Goal: Understand process/instructions: Learn how to perform a task or action

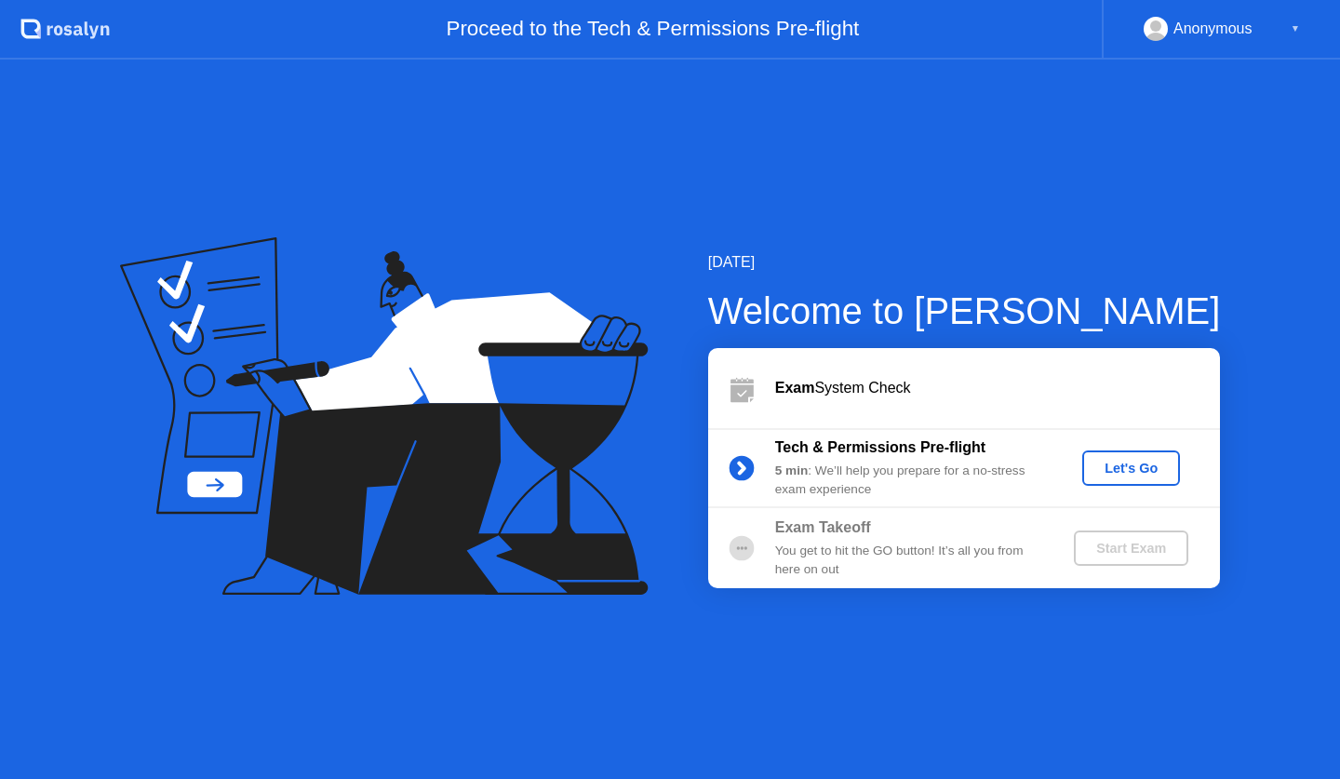
click at [1143, 474] on div "Let's Go" at bounding box center [1130, 467] width 83 height 15
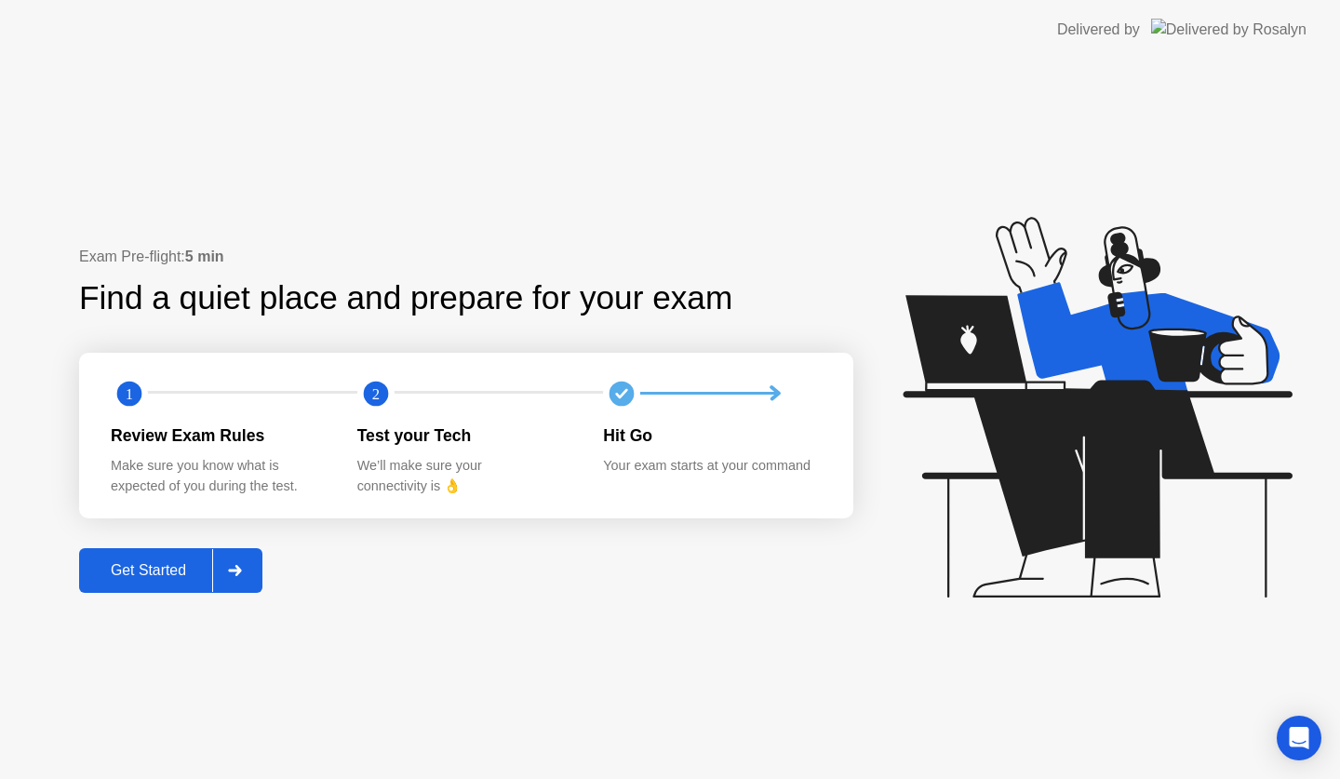
click at [154, 573] on div "Get Started" at bounding box center [148, 570] width 127 height 17
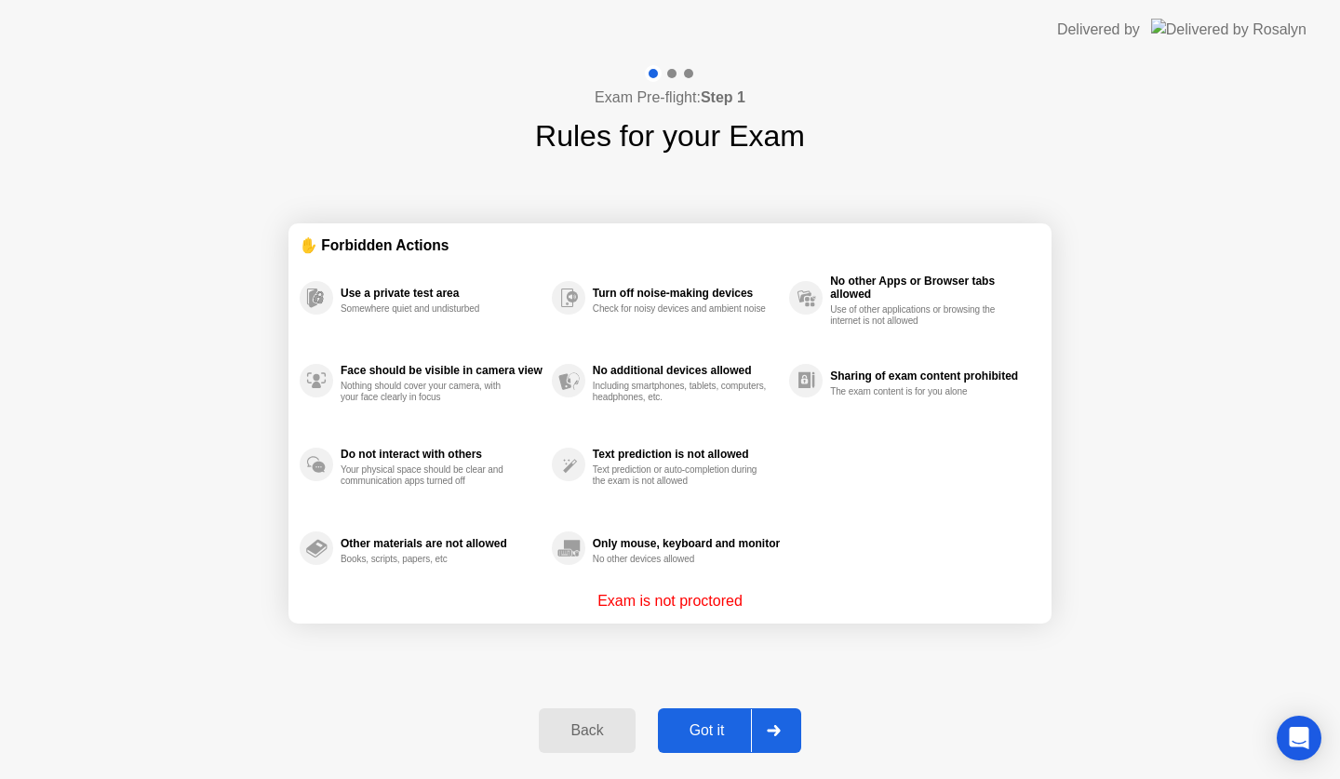
click at [713, 722] on div "Got it" at bounding box center [706, 730] width 87 height 17
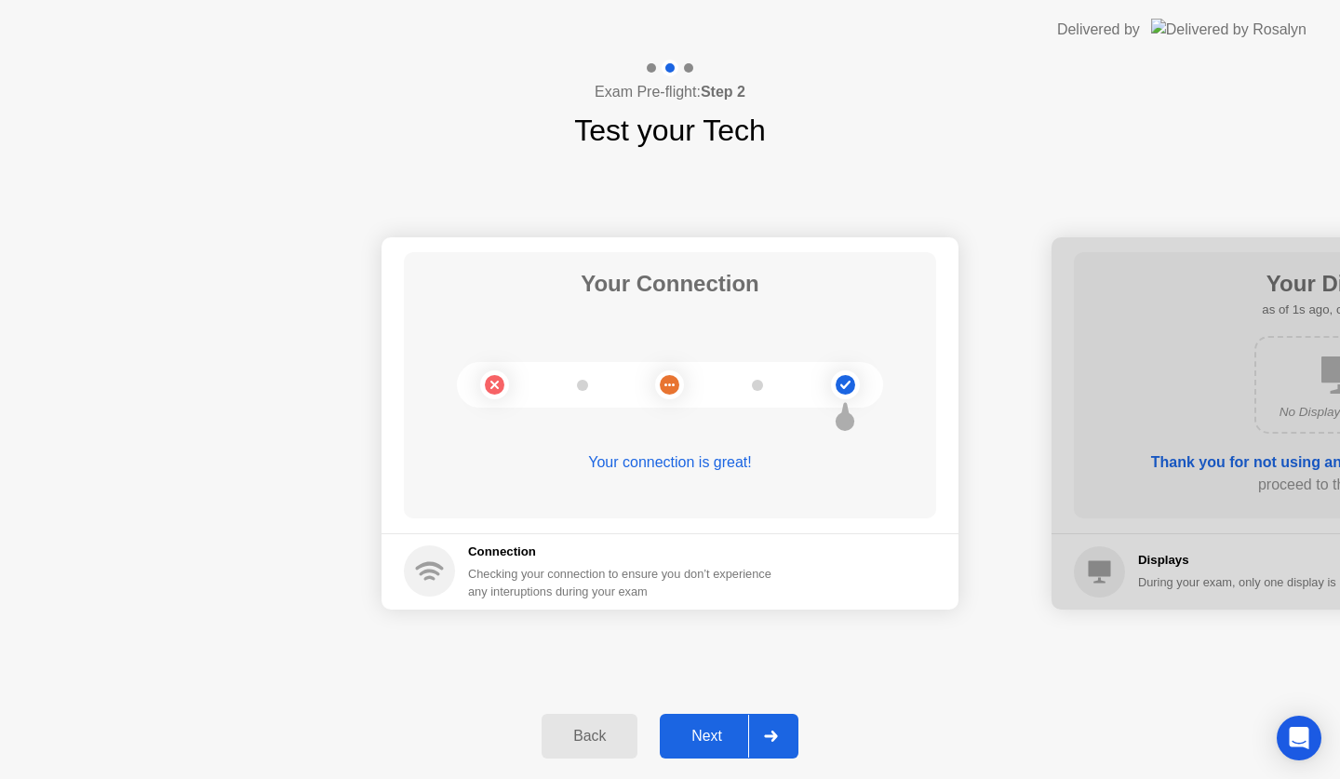
click at [698, 732] on div "Next" at bounding box center [706, 735] width 83 height 17
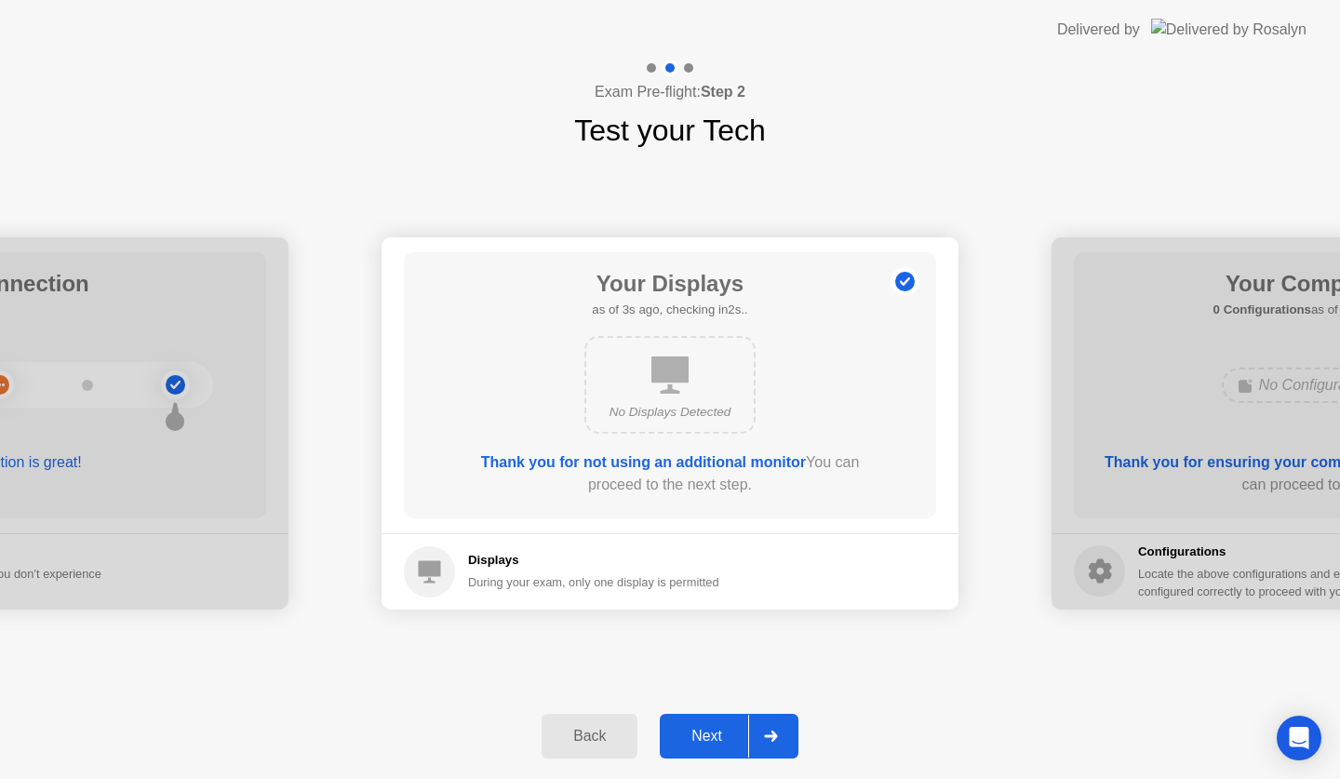
click at [707, 723] on button "Next" at bounding box center [729, 736] width 139 height 45
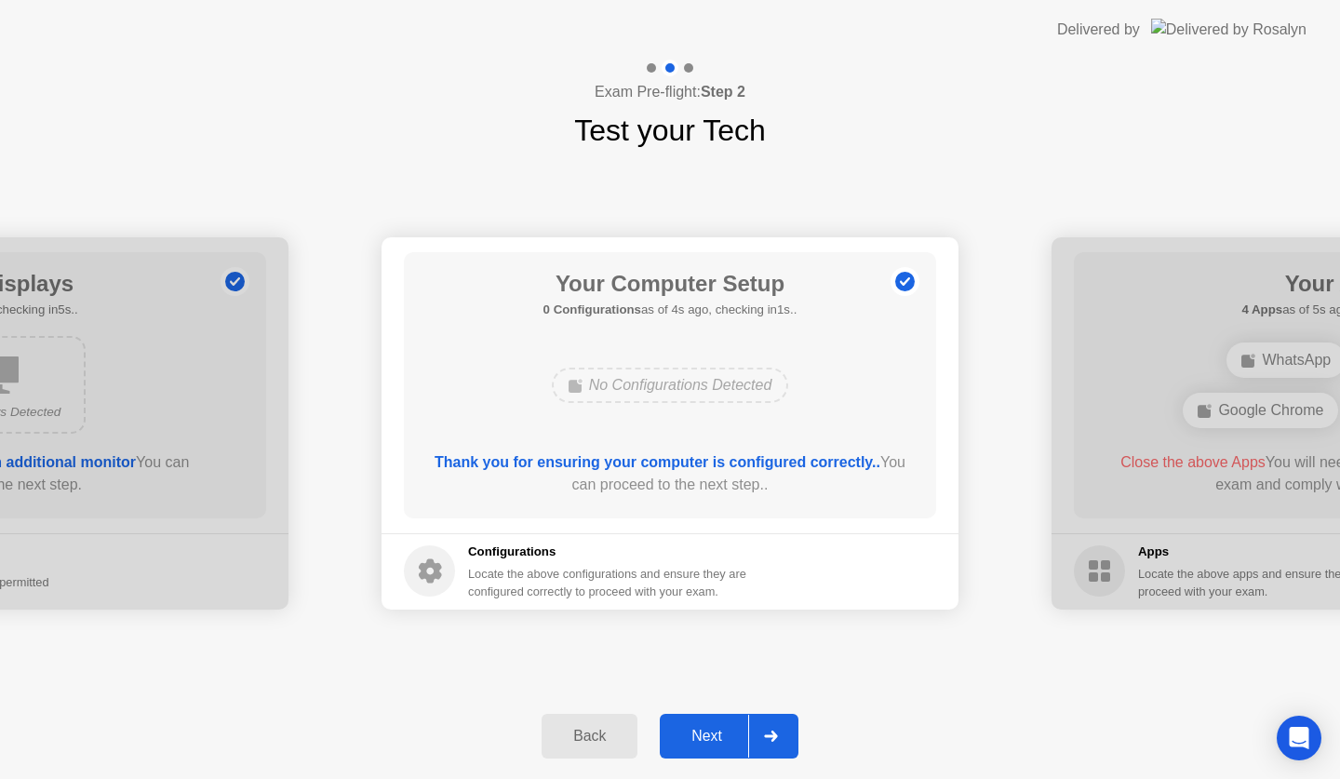
click at [704, 719] on button "Next" at bounding box center [729, 736] width 139 height 45
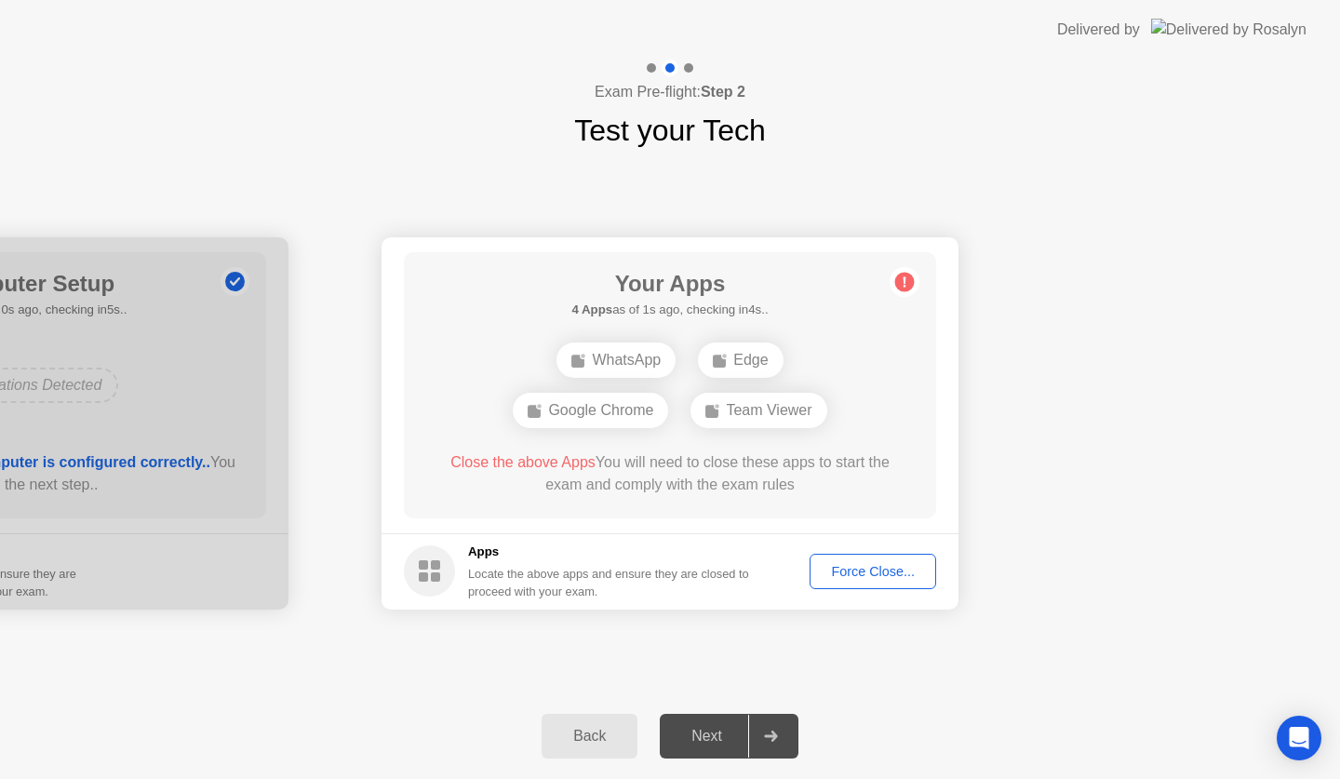
click at [877, 571] on div "Force Close..." at bounding box center [872, 571] width 113 height 15
click at [834, 578] on div "Force Close..." at bounding box center [872, 571] width 113 height 15
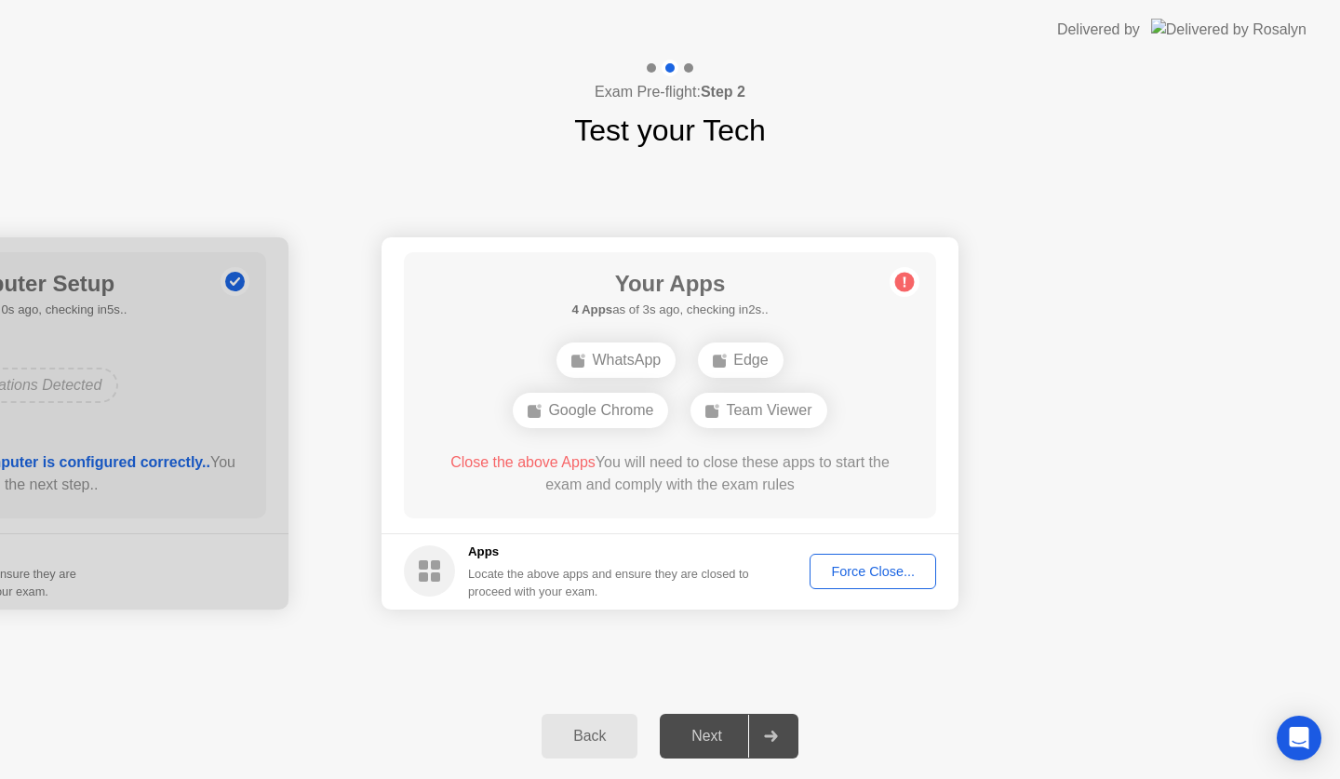
click at [554, 456] on span "Close the above Apps" at bounding box center [522, 462] width 145 height 16
drag, startPoint x: 569, startPoint y: 461, endPoint x: 625, endPoint y: 469, distance: 56.3
click at [580, 464] on span "Close the above Apps" at bounding box center [522, 462] width 145 height 16
click at [629, 467] on body "Delivered by Exam Pre-flight: Step 2 Test your Tech Your Connection Your connec…" at bounding box center [670, 389] width 1340 height 779
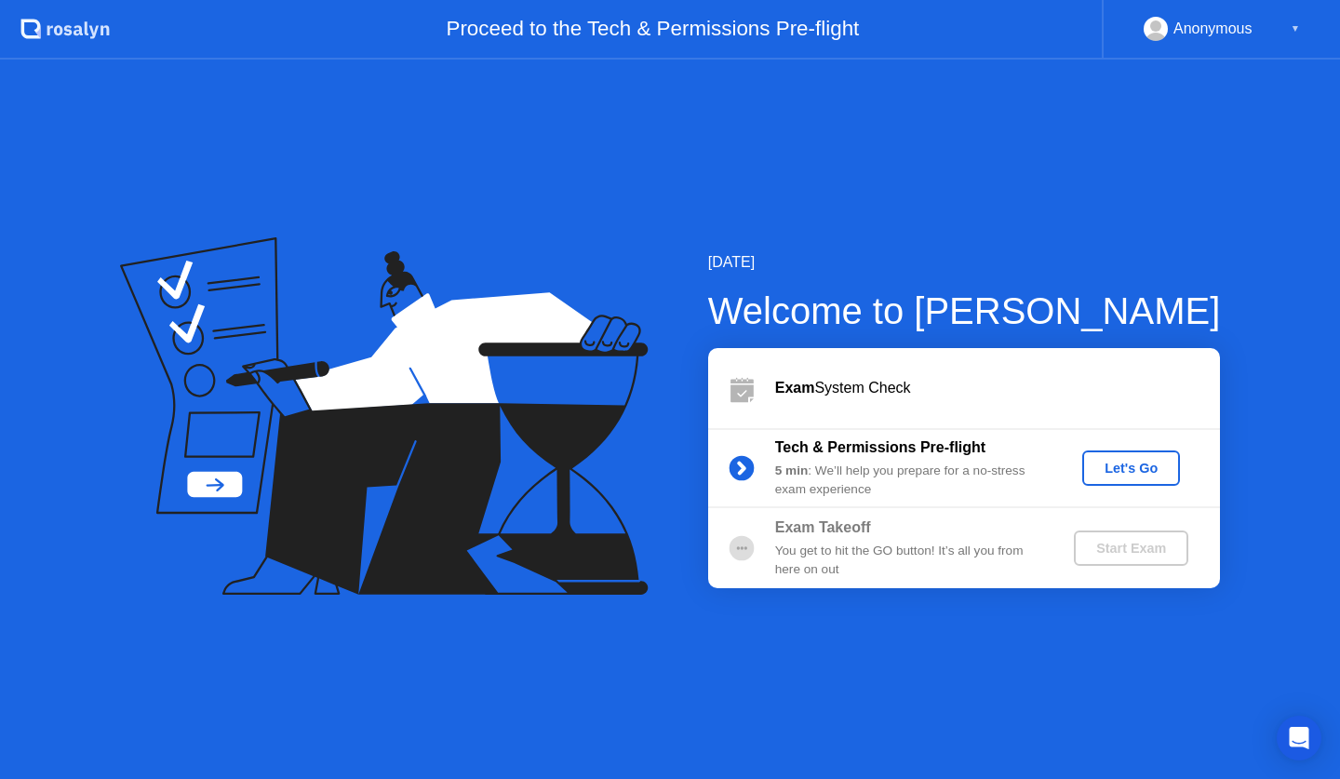
click at [1101, 460] on div "Let's Go" at bounding box center [1130, 467] width 83 height 15
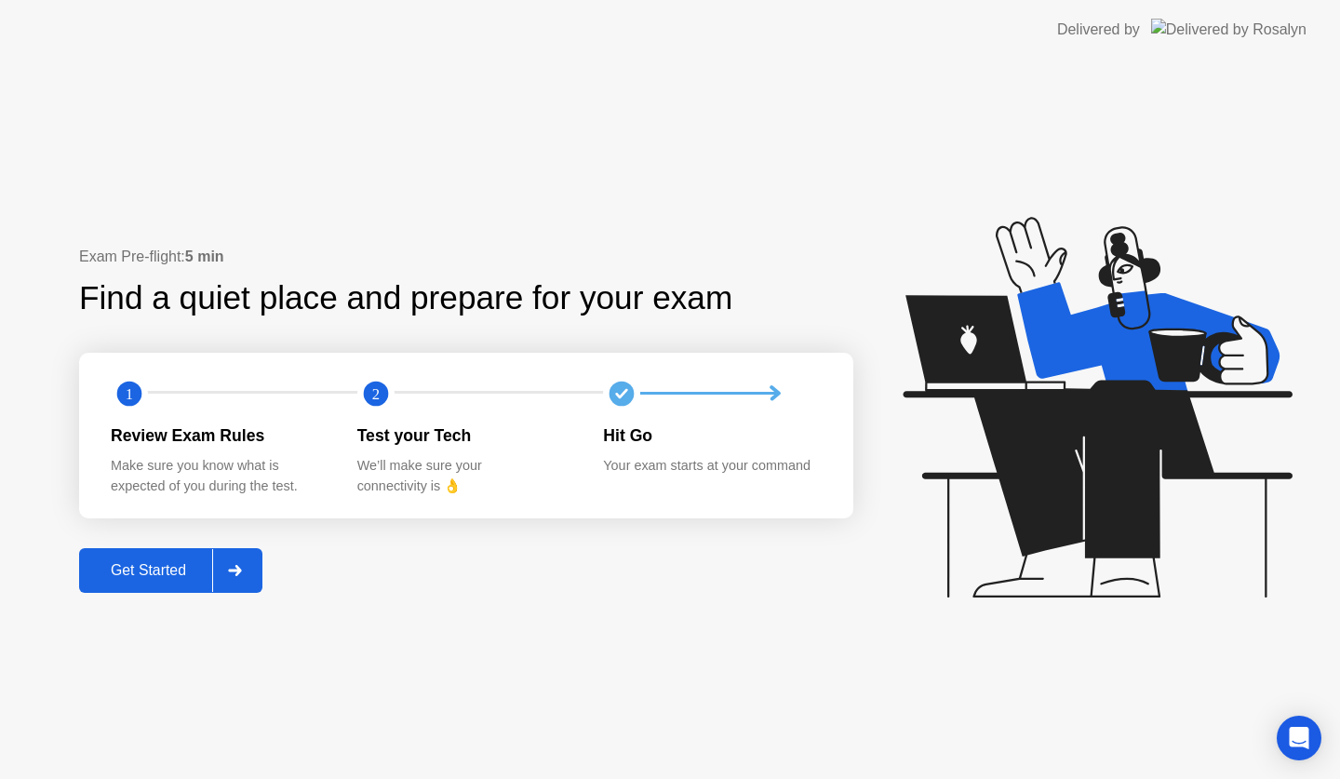
click at [179, 579] on div "Get Started" at bounding box center [148, 570] width 127 height 17
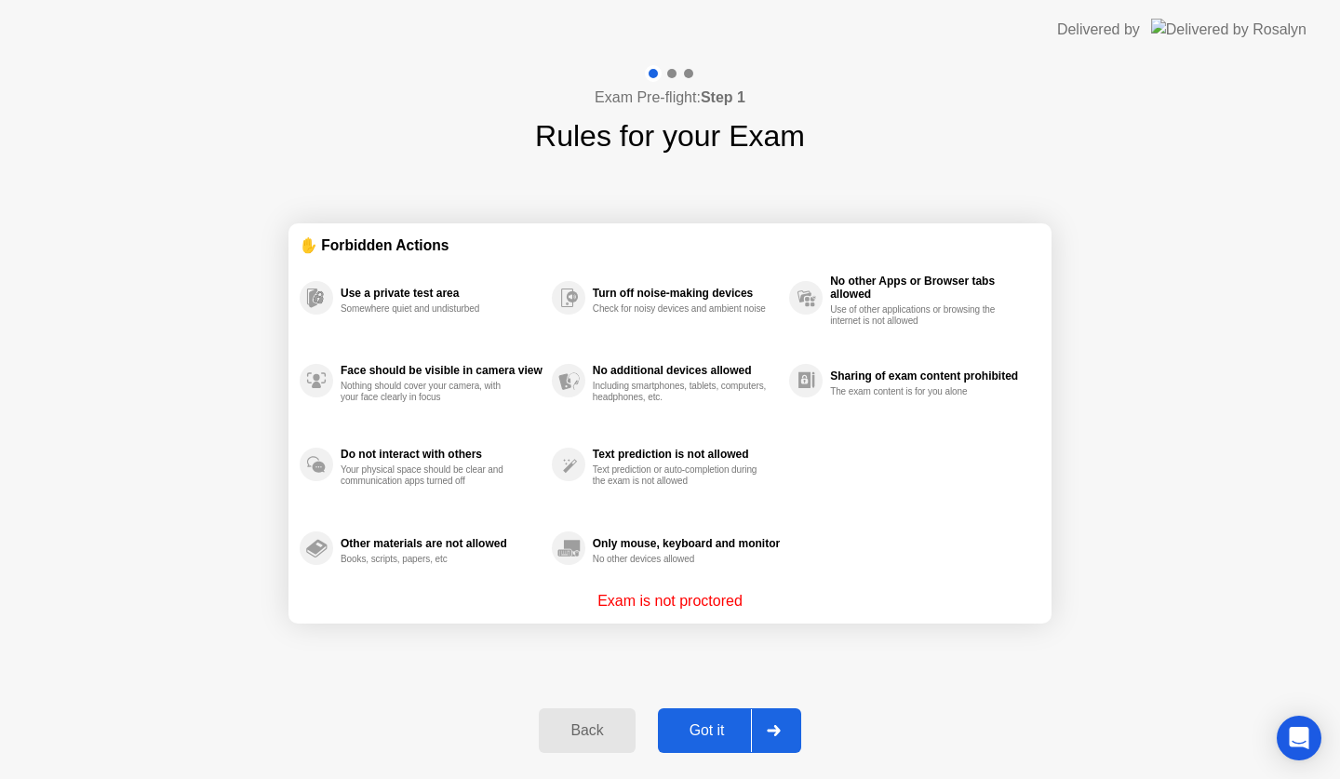
click at [707, 724] on div "Got it" at bounding box center [706, 730] width 87 height 17
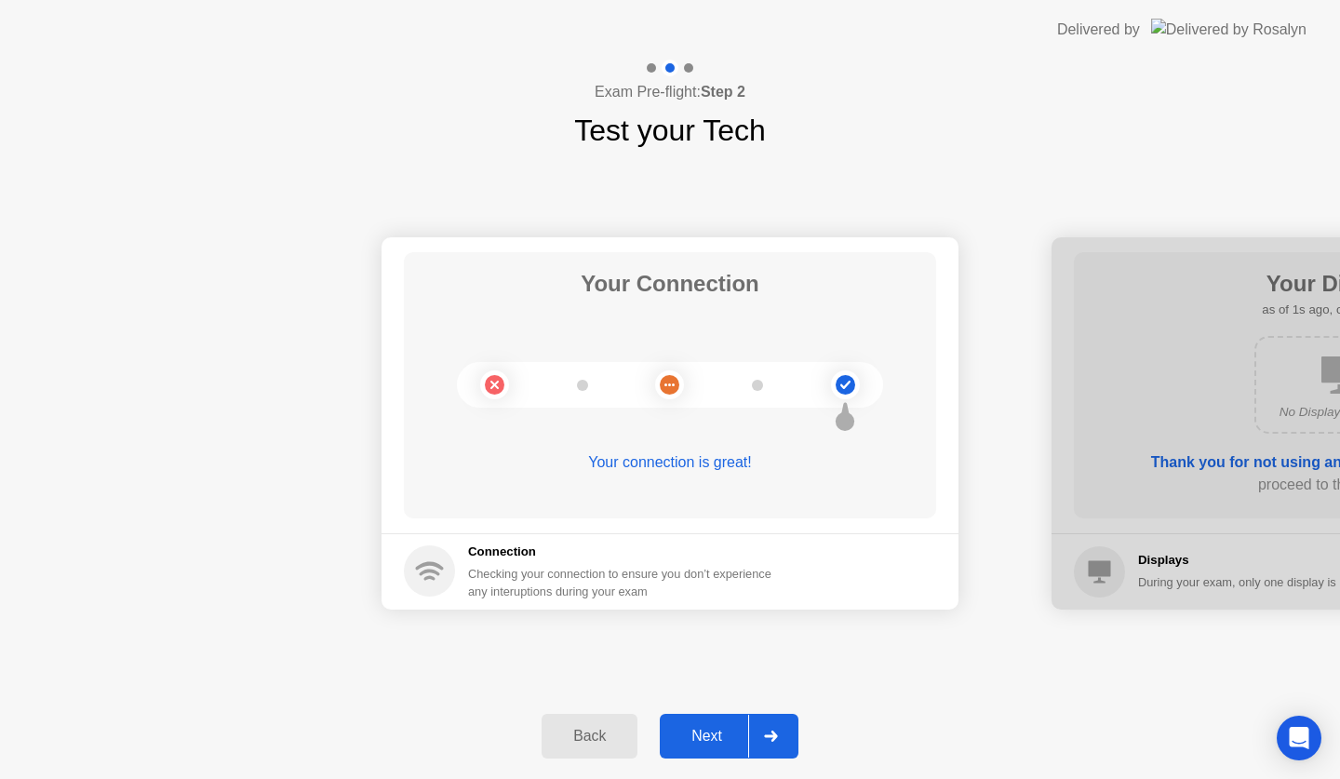
click at [701, 734] on div "Next" at bounding box center [706, 735] width 83 height 17
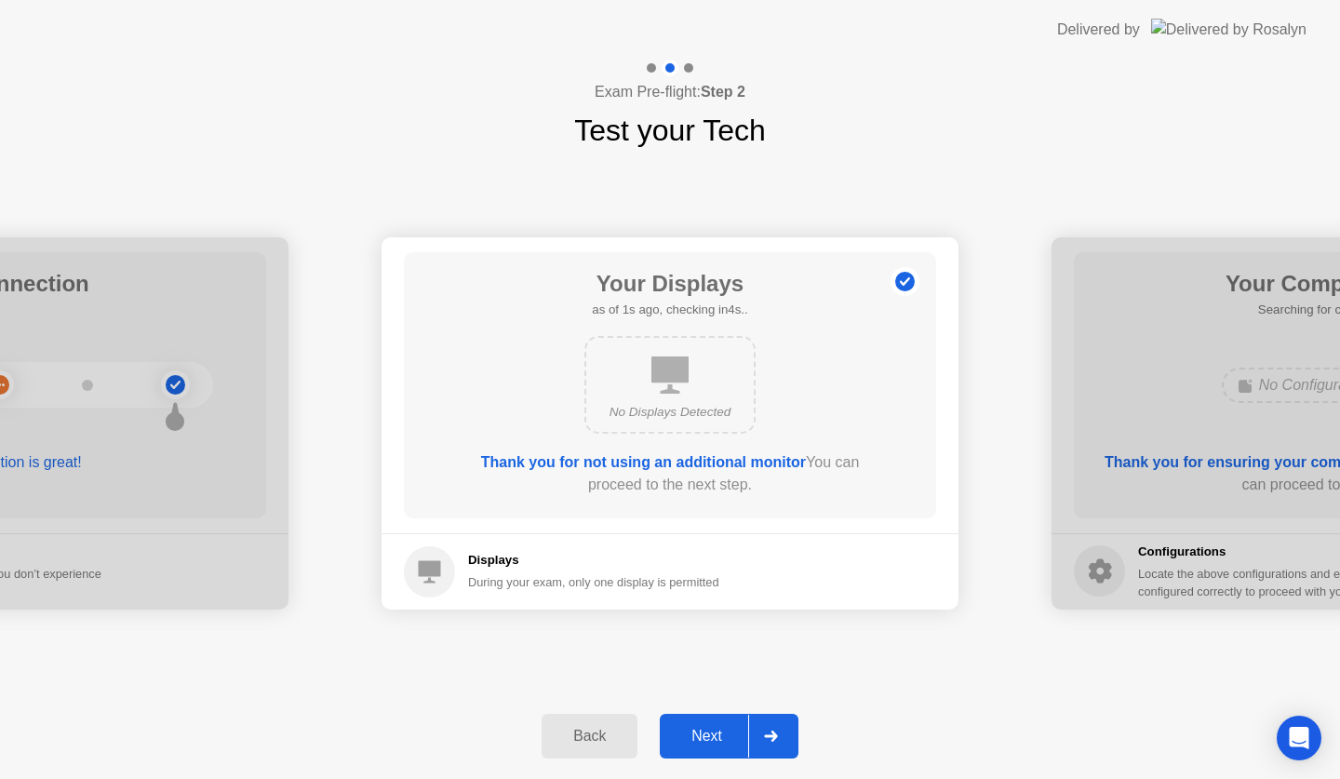
click at [701, 731] on div "Next" at bounding box center [706, 735] width 83 height 17
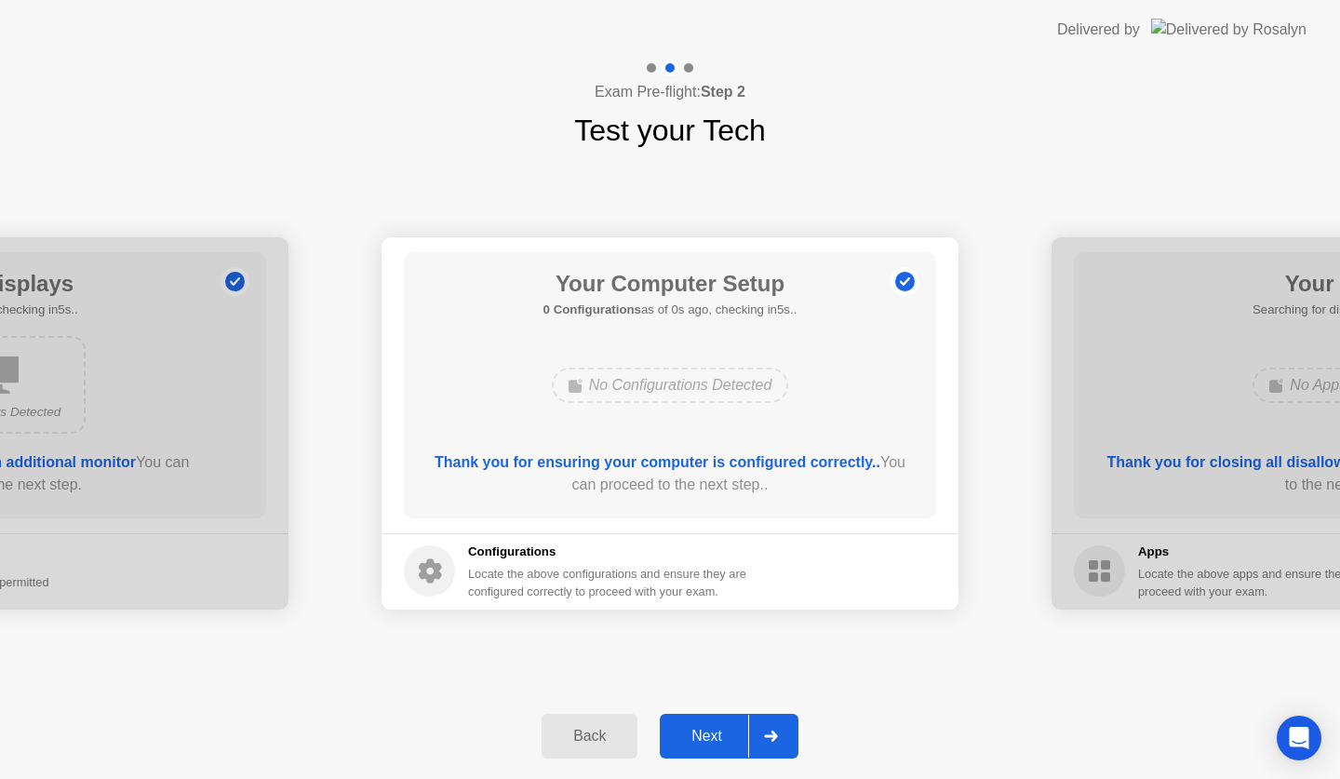
click at [701, 731] on div "Next" at bounding box center [706, 735] width 83 height 17
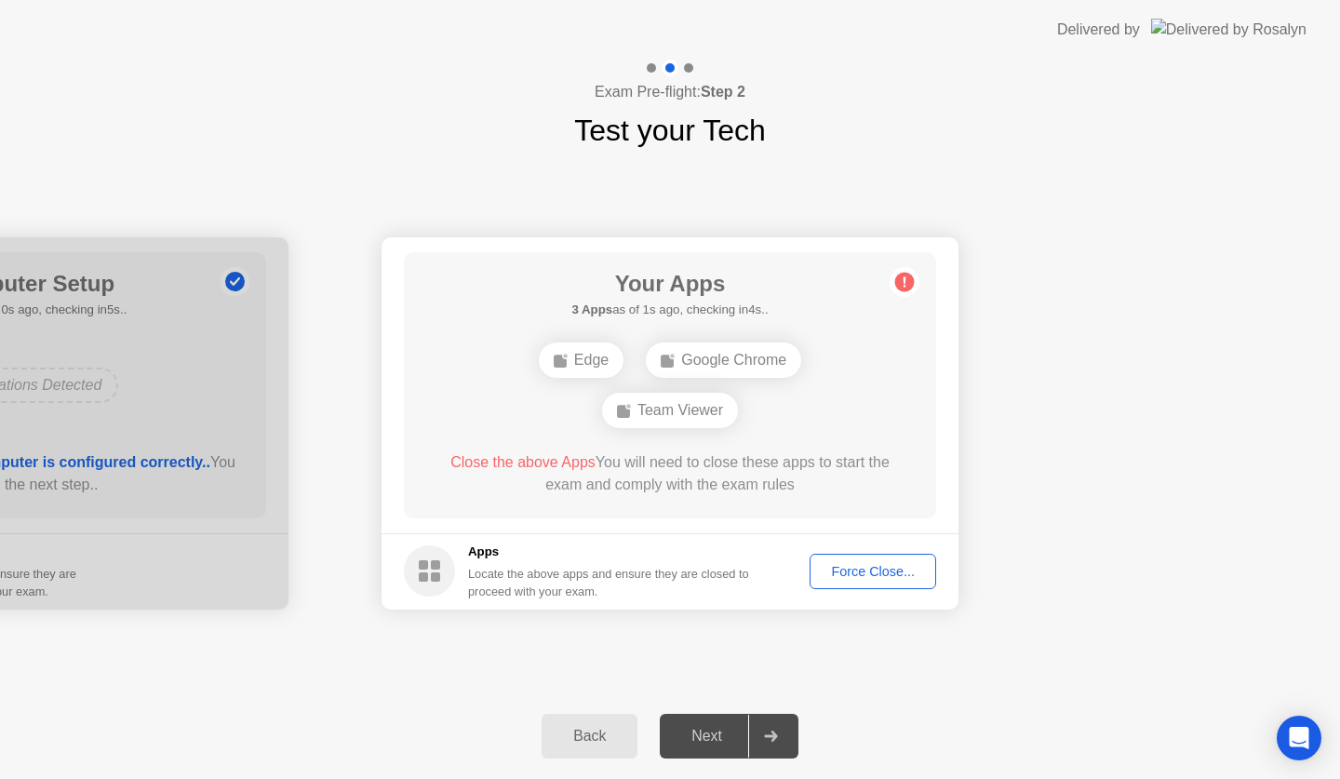
click at [647, 415] on div "Team Viewer" at bounding box center [670, 410] width 136 height 35
click at [848, 568] on div "Force Close..." at bounding box center [872, 571] width 113 height 15
click at [839, 577] on div "Force Close..." at bounding box center [872, 571] width 113 height 15
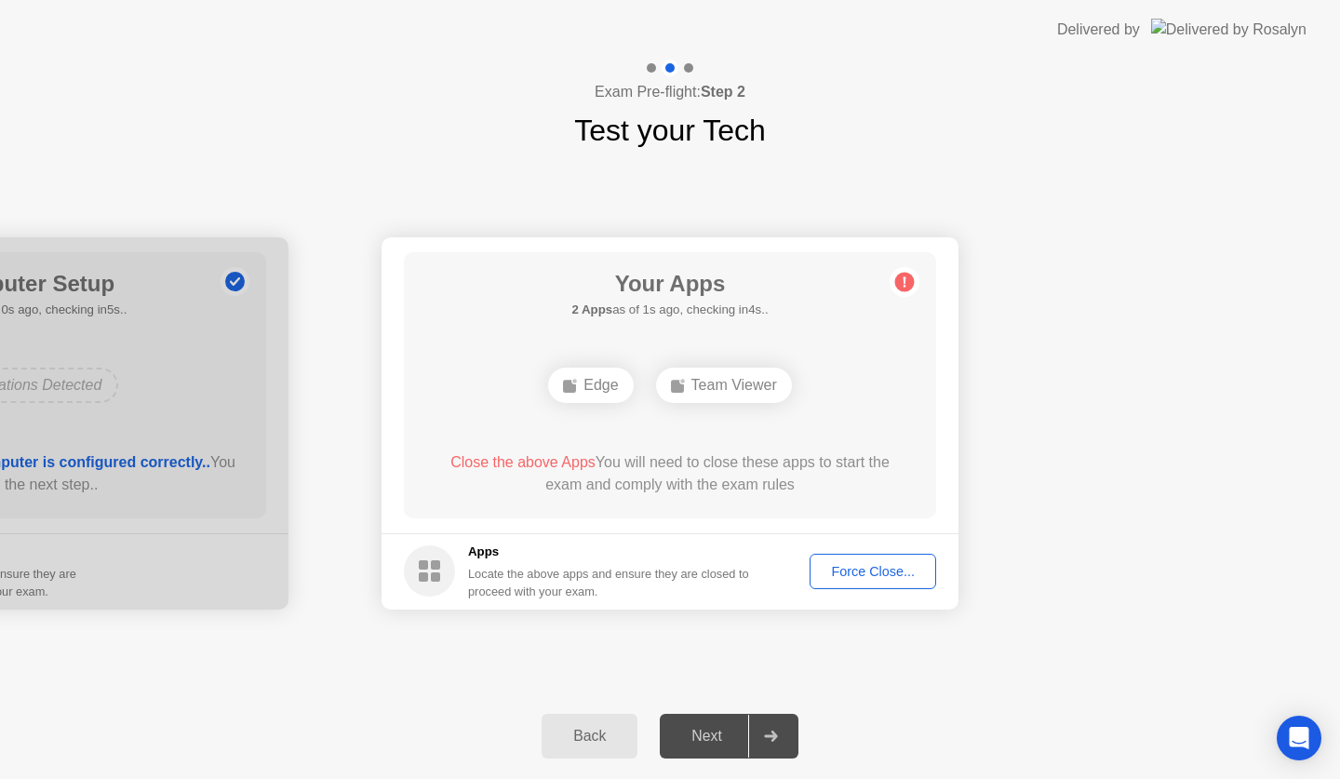
click at [855, 576] on div "Force Close..." at bounding box center [872, 571] width 113 height 15
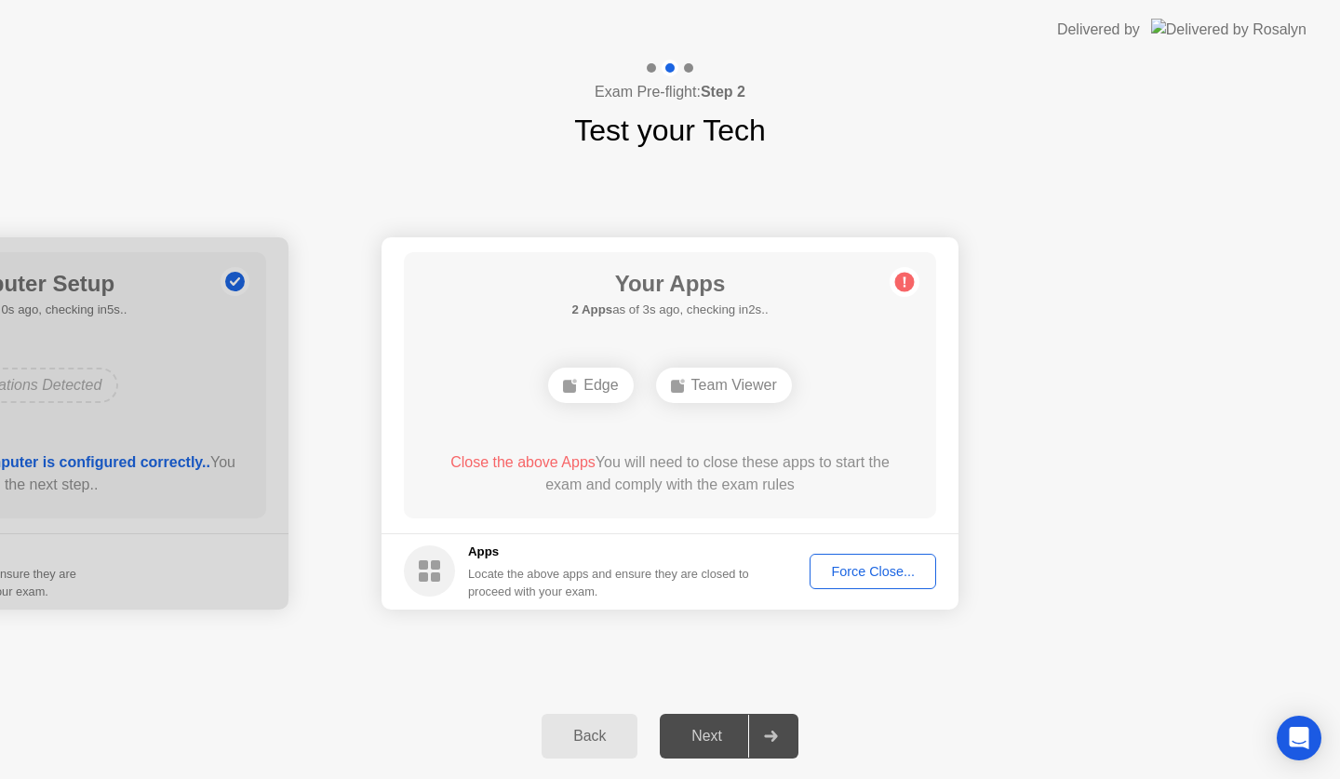
click at [878, 570] on div "Force Close..." at bounding box center [872, 571] width 113 height 15
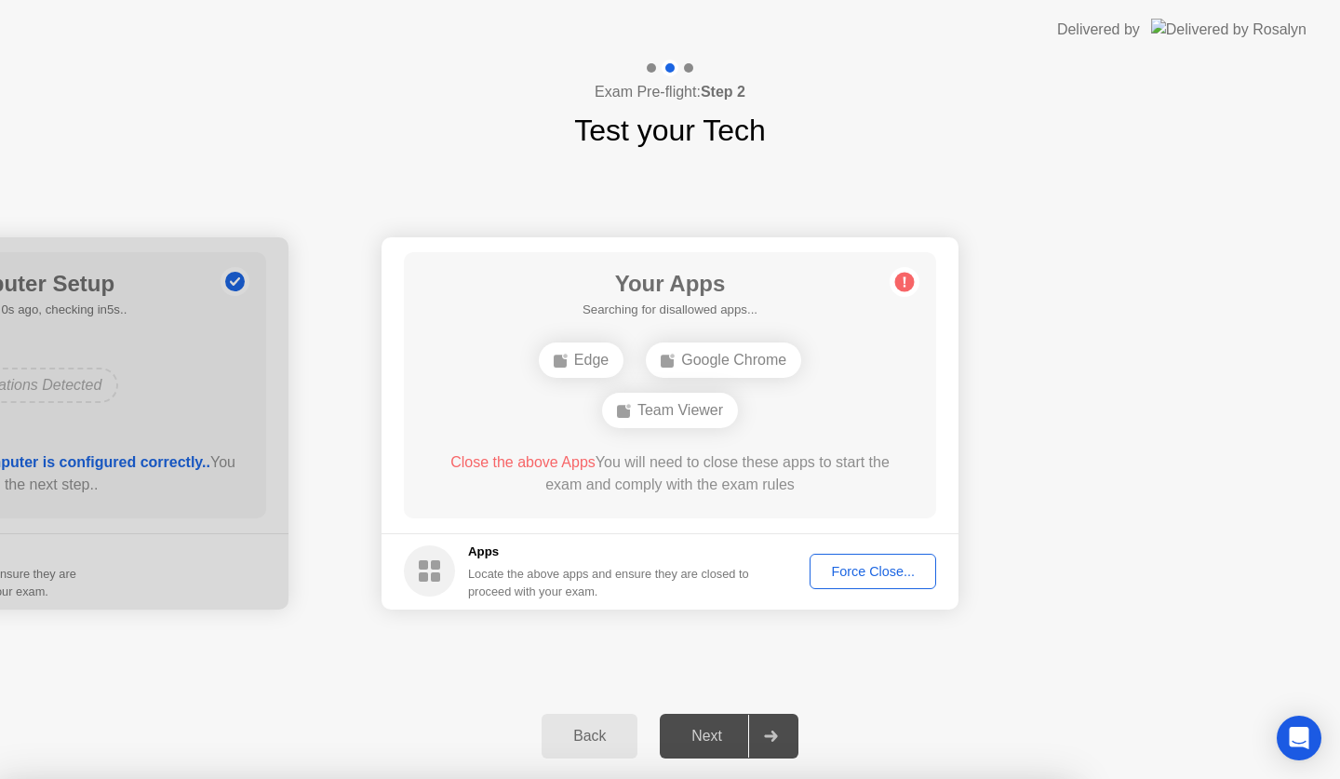
click at [1009, 778] on div at bounding box center [670, 779] width 1340 height 0
click at [883, 559] on button "Force Close..." at bounding box center [872, 571] width 127 height 35
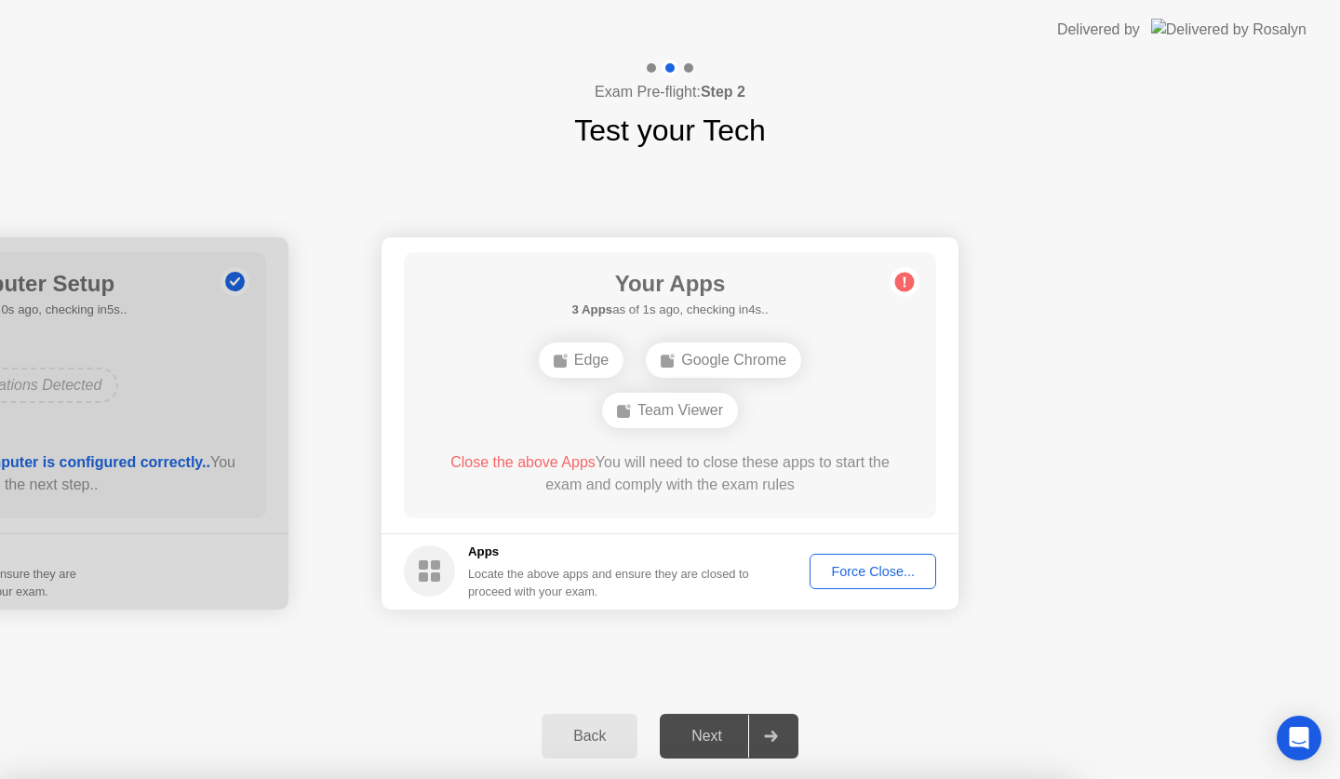
drag, startPoint x: 699, startPoint y: 485, endPoint x: 626, endPoint y: 565, distance: 108.0
click at [621, 778] on div at bounding box center [670, 779] width 1340 height 0
click at [609, 742] on div "Back" at bounding box center [589, 735] width 85 height 17
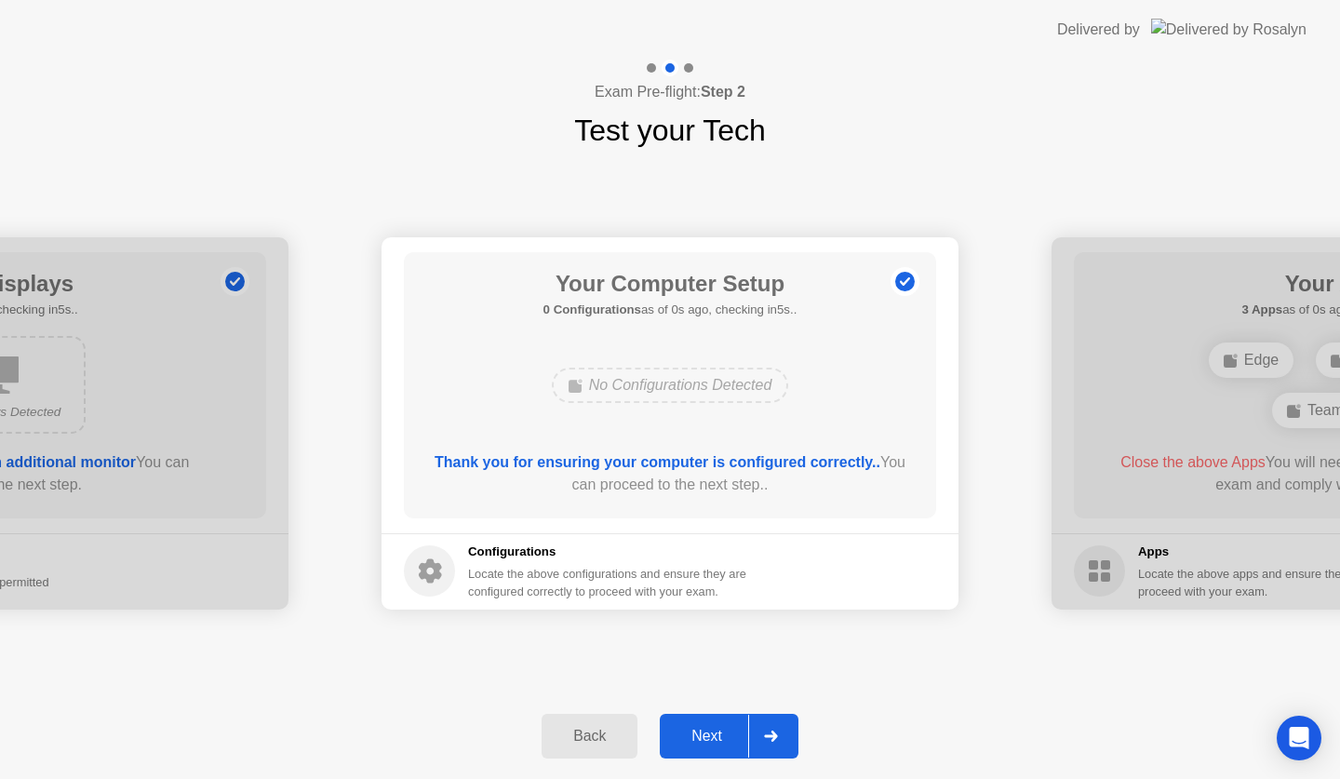
drag, startPoint x: 803, startPoint y: 744, endPoint x: 783, endPoint y: 735, distance: 21.6
click at [795, 744] on div "Back Next" at bounding box center [670, 736] width 1340 height 86
click at [783, 735] on div at bounding box center [770, 735] width 45 height 43
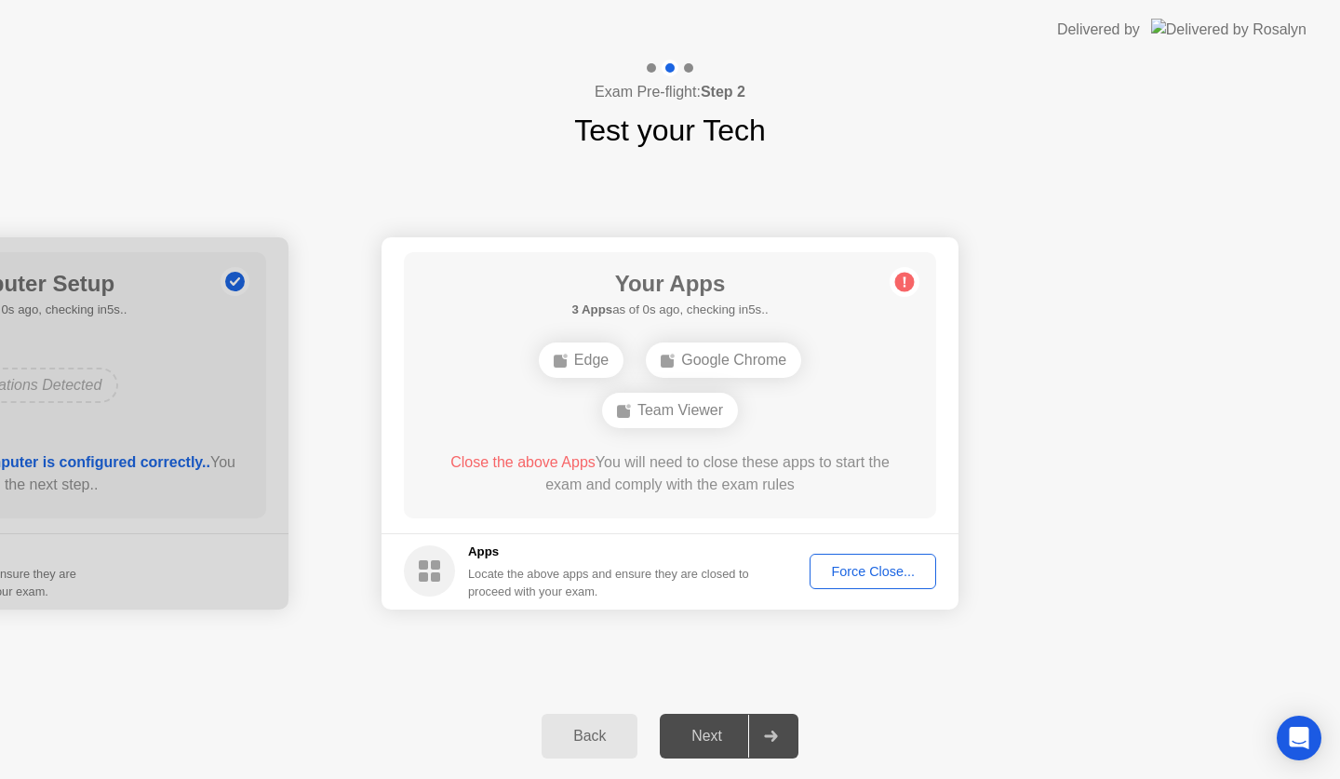
click at [840, 567] on div "Force Close..." at bounding box center [872, 571] width 113 height 15
click at [884, 572] on div "Force Close..." at bounding box center [872, 571] width 113 height 15
drag, startPoint x: 619, startPoint y: 494, endPoint x: 709, endPoint y: 495, distance: 90.2
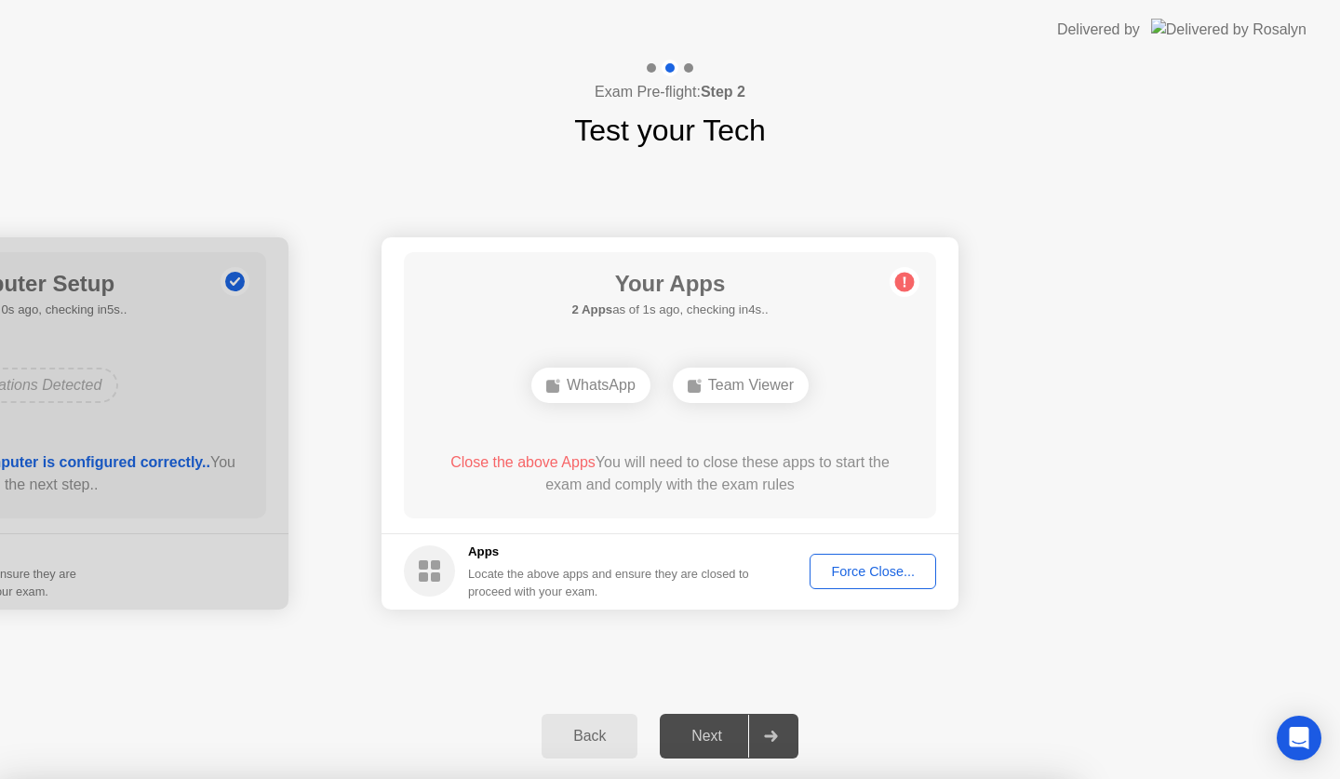
drag, startPoint x: 892, startPoint y: 604, endPoint x: 881, endPoint y: 602, distance: 11.3
click at [225, 778] on div at bounding box center [670, 779] width 1340 height 0
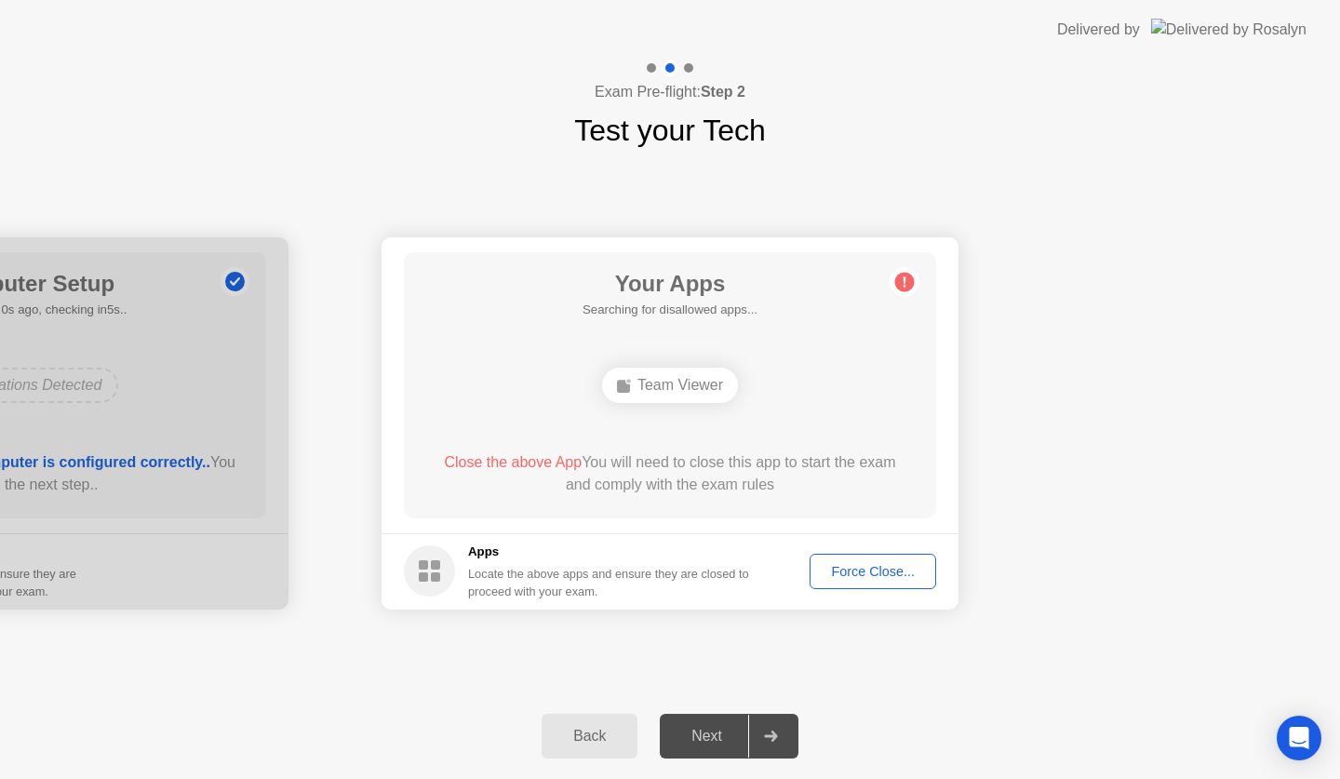
click at [615, 733] on div "Back" at bounding box center [589, 735] width 85 height 17
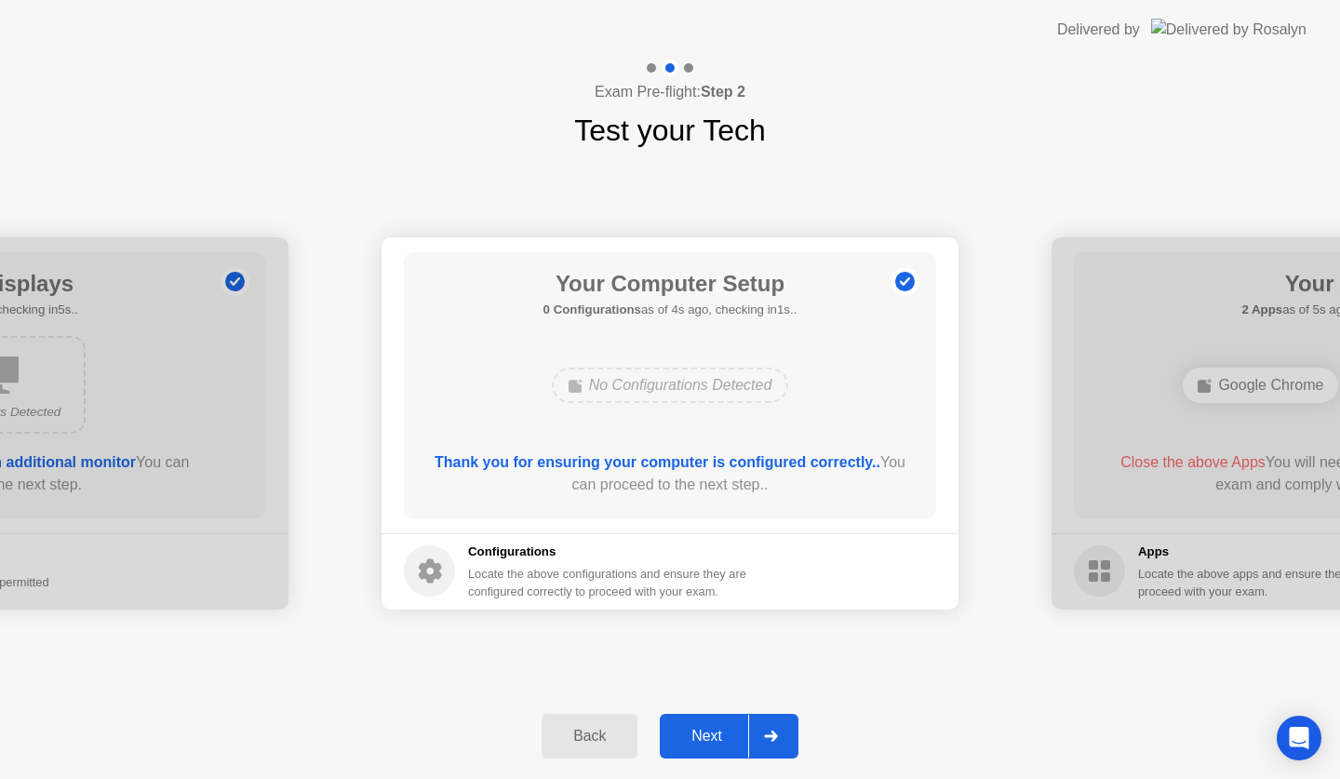
click at [705, 736] on div "Next" at bounding box center [706, 735] width 83 height 17
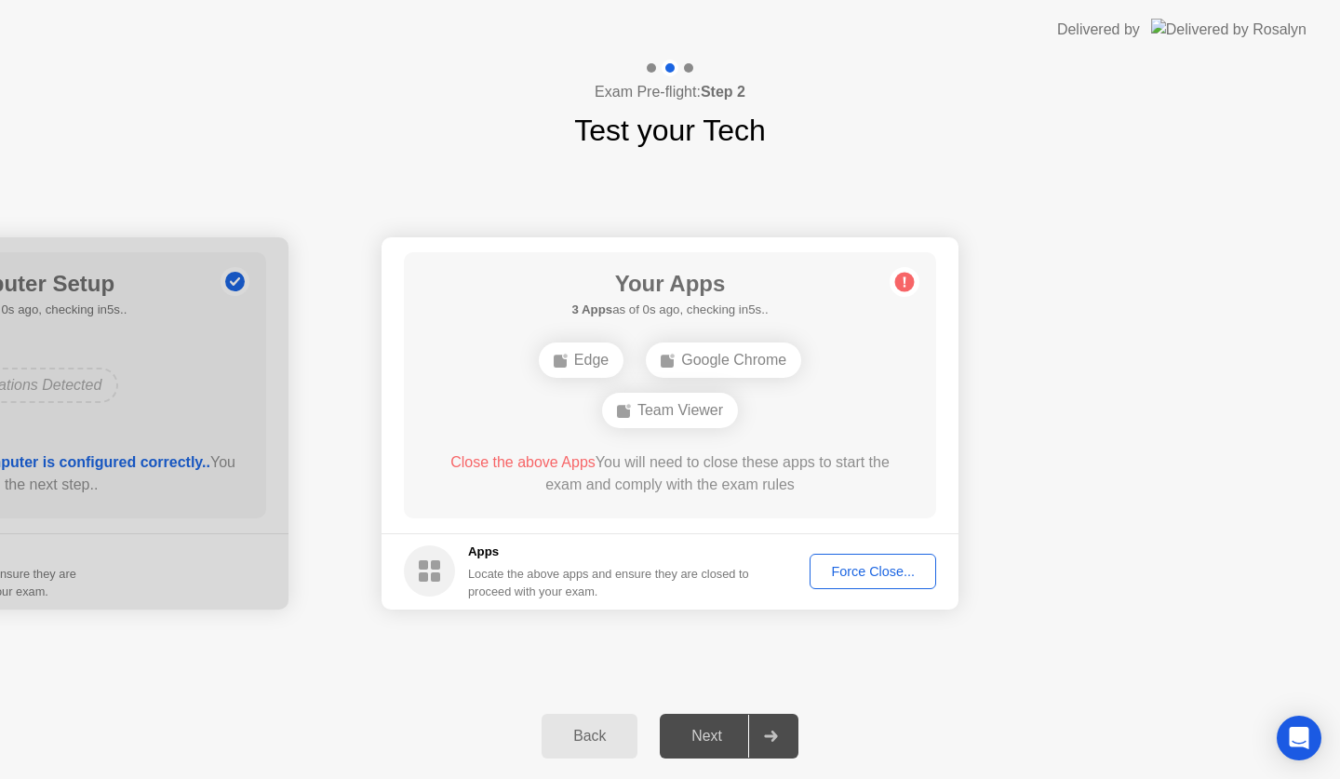
click at [837, 572] on div "Force Close..." at bounding box center [872, 571] width 113 height 15
drag, startPoint x: 671, startPoint y: 487, endPoint x: 610, endPoint y: 492, distance: 60.7
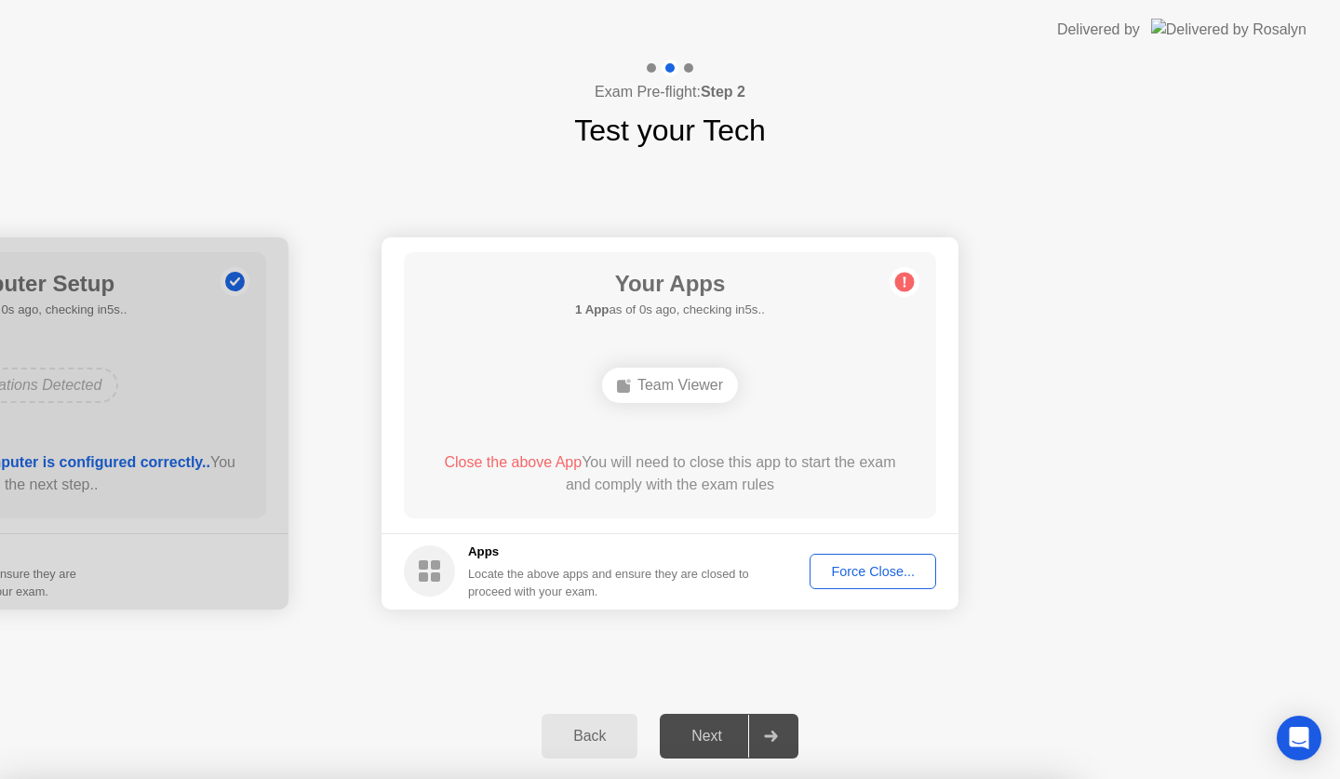
drag, startPoint x: 629, startPoint y: 365, endPoint x: 626, endPoint y: 380, distance: 16.1
click at [630, 377] on div "Team Viewer" at bounding box center [670, 385] width 426 height 50
click at [626, 380] on ellipse at bounding box center [629, 381] width 6 height 6
click at [625, 385] on icon at bounding box center [624, 385] width 15 height 15
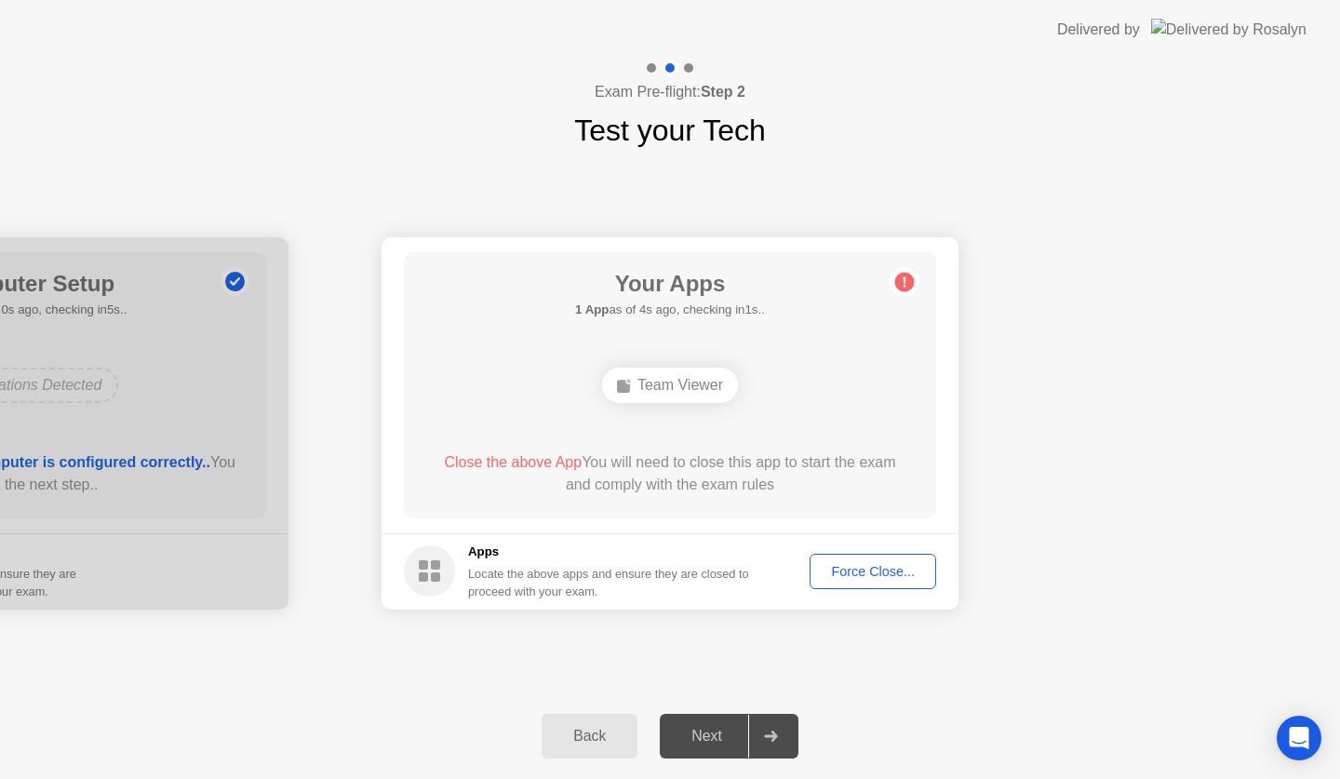
click at [624, 388] on rect at bounding box center [623, 386] width 13 height 13
click at [614, 394] on div "Team Viewer" at bounding box center [670, 384] width 136 height 35
click at [865, 570] on div "Force Close..." at bounding box center [872, 571] width 113 height 15
drag, startPoint x: 598, startPoint y: 438, endPoint x: 628, endPoint y: 438, distance: 29.8
drag, startPoint x: 628, startPoint y: 438, endPoint x: 796, endPoint y: 438, distance: 168.4
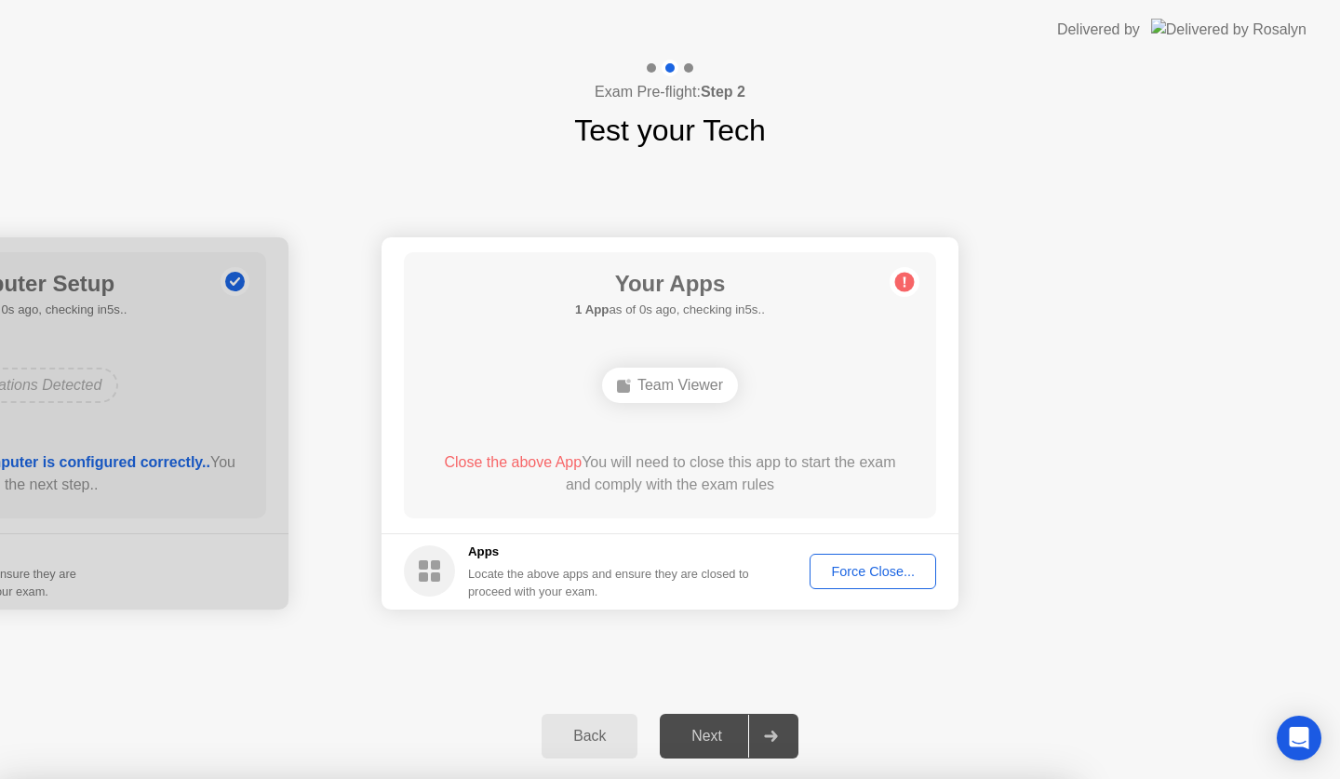
click at [847, 581] on button "Force Close..." at bounding box center [872, 571] width 127 height 35
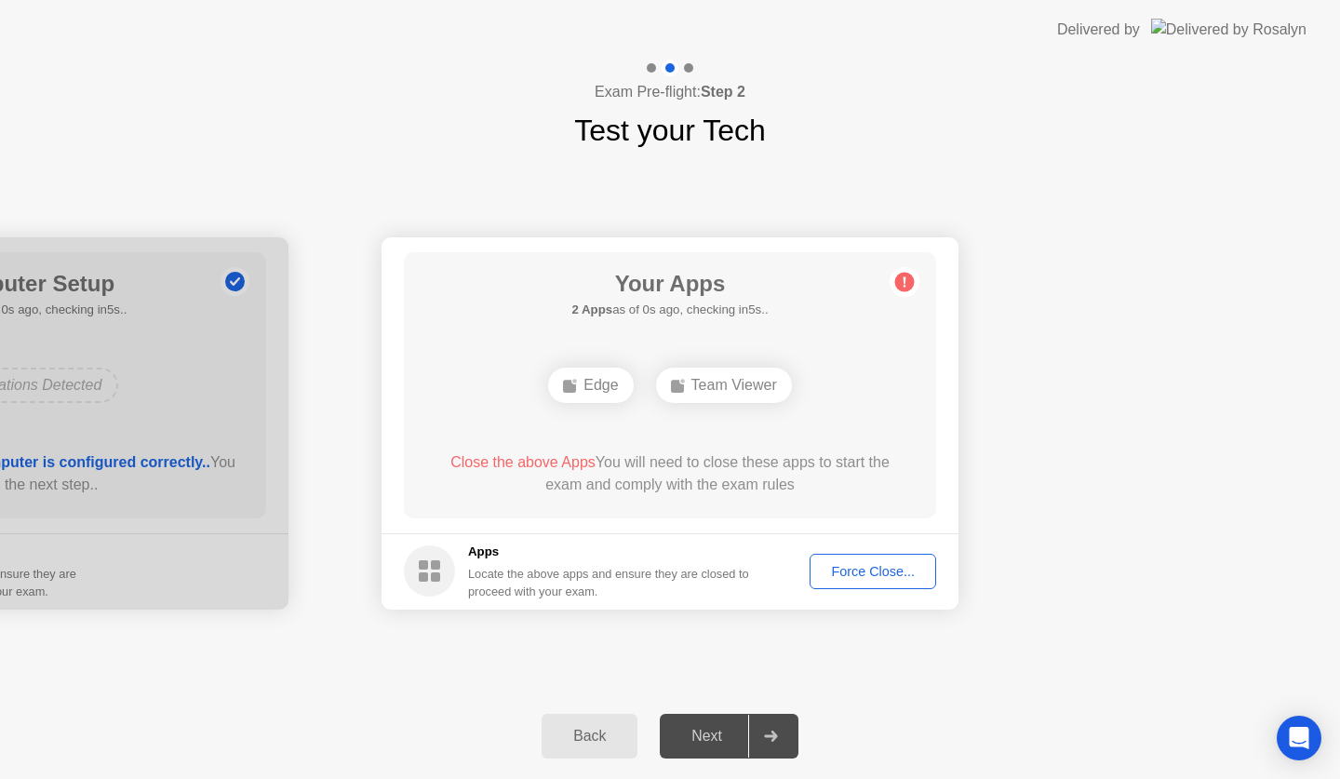
click at [831, 564] on div "Force Close..." at bounding box center [872, 571] width 113 height 15
drag, startPoint x: 712, startPoint y: 500, endPoint x: 602, endPoint y: 508, distance: 110.1
click at [874, 574] on div "Force Close..." at bounding box center [872, 571] width 113 height 15
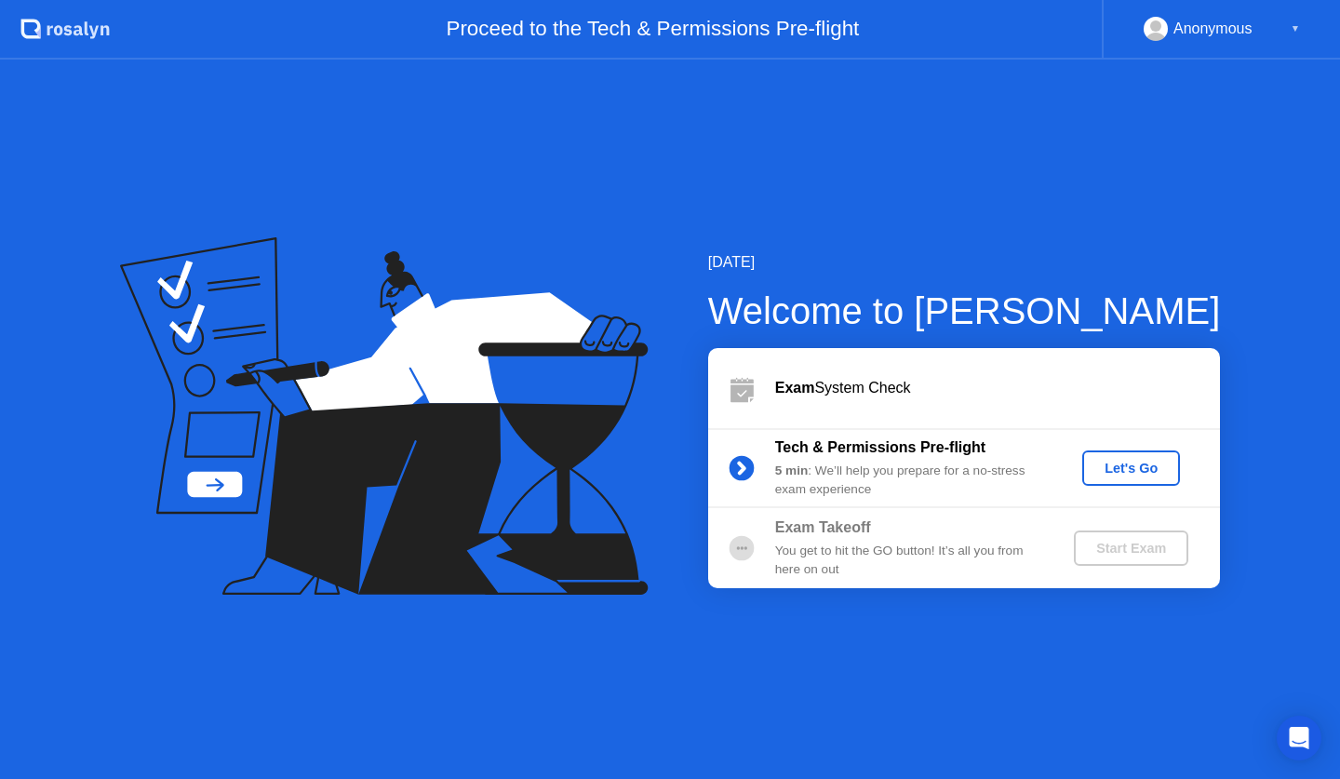
click at [1143, 455] on button "Let's Go" at bounding box center [1131, 467] width 98 height 35
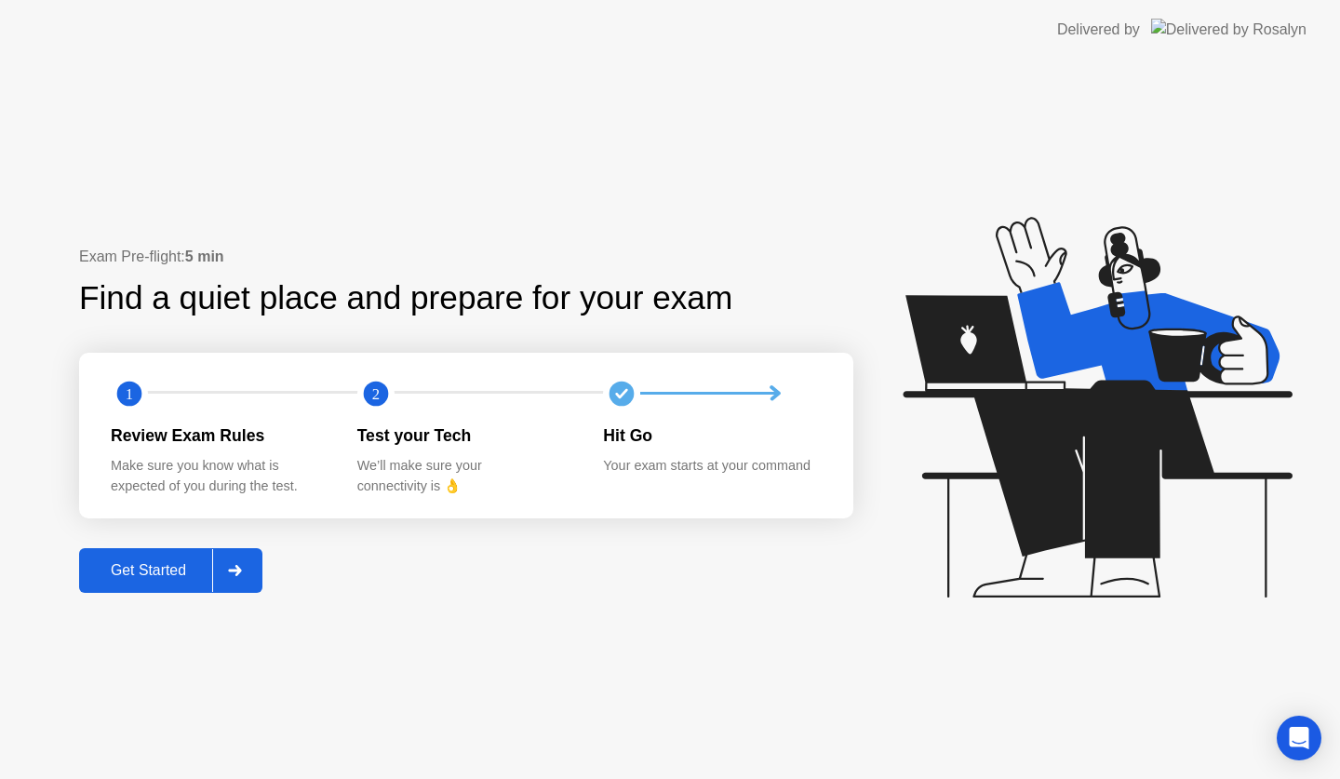
click at [136, 578] on div "Get Started" at bounding box center [148, 570] width 127 height 17
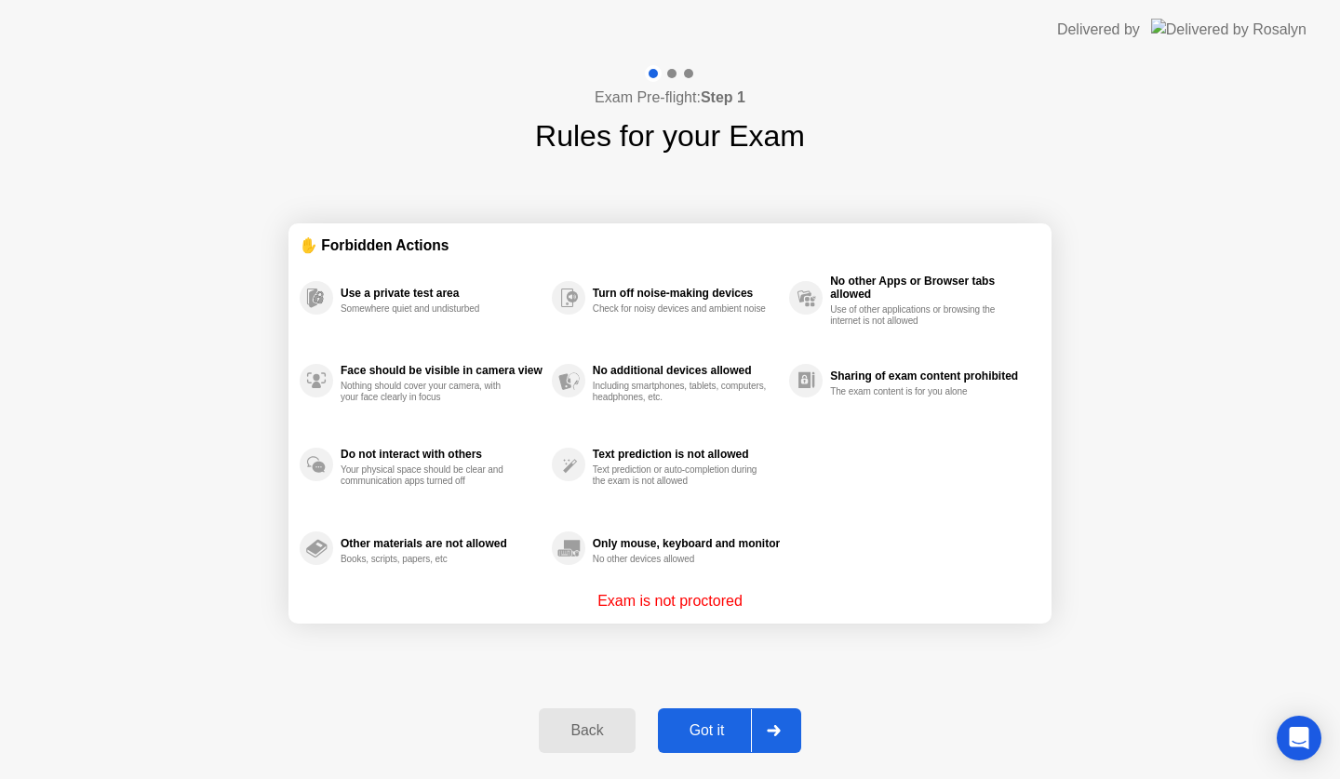
click at [709, 722] on div "Got it" at bounding box center [706, 730] width 87 height 17
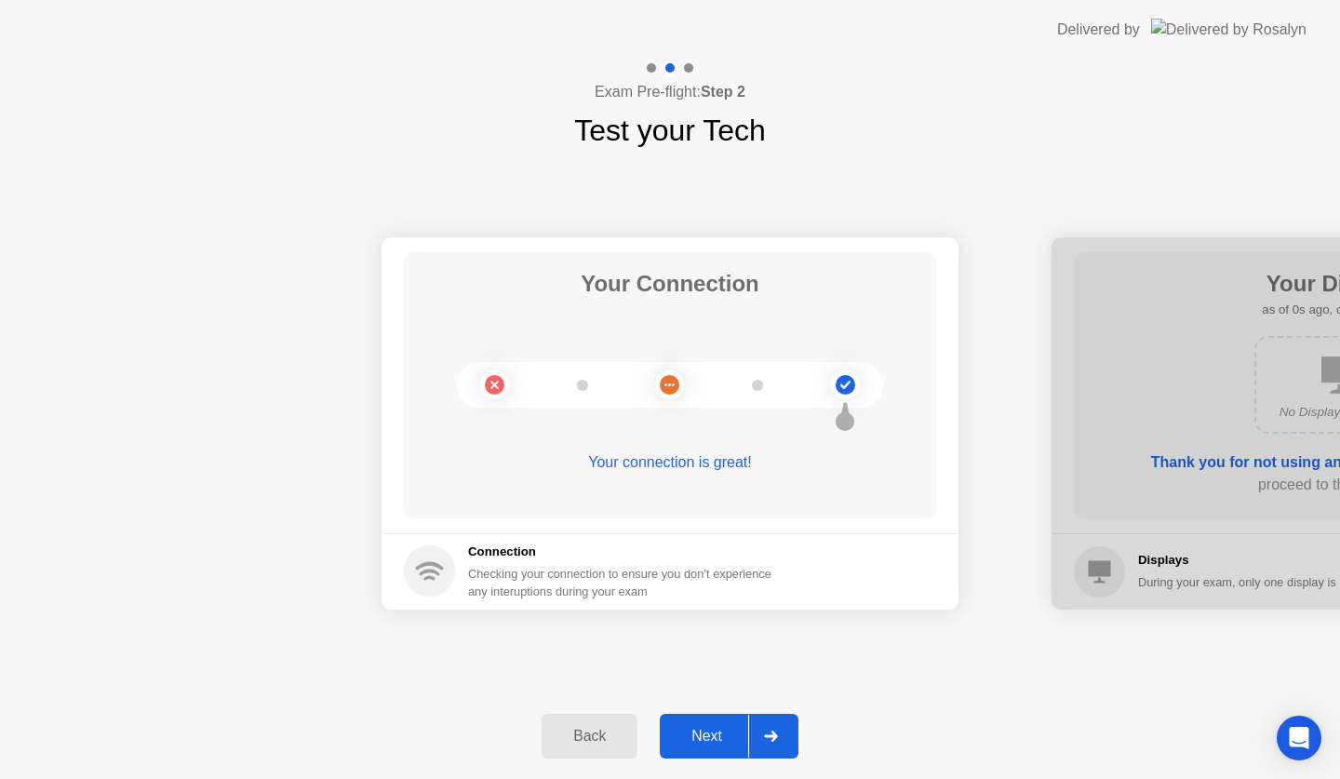
click at [695, 741] on div "Next" at bounding box center [706, 735] width 83 height 17
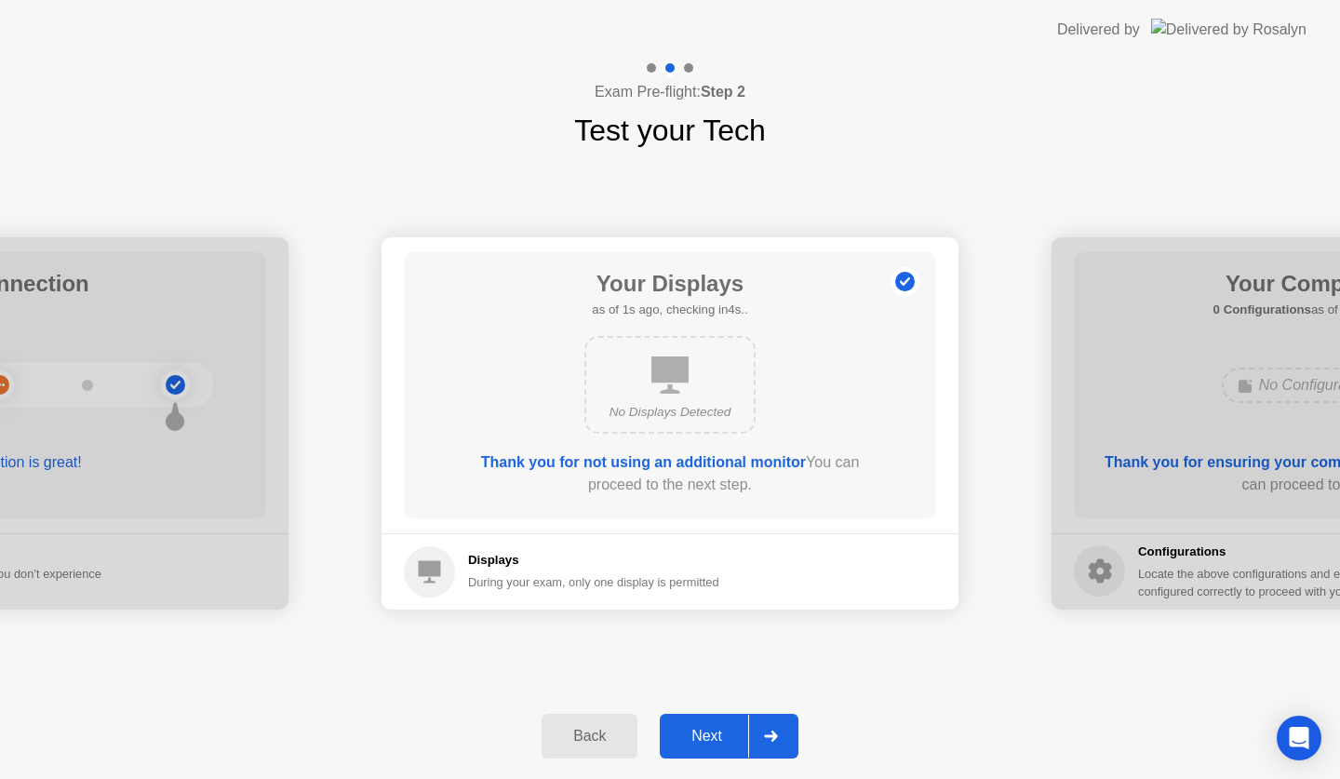
click at [738, 742] on div "Next" at bounding box center [706, 735] width 83 height 17
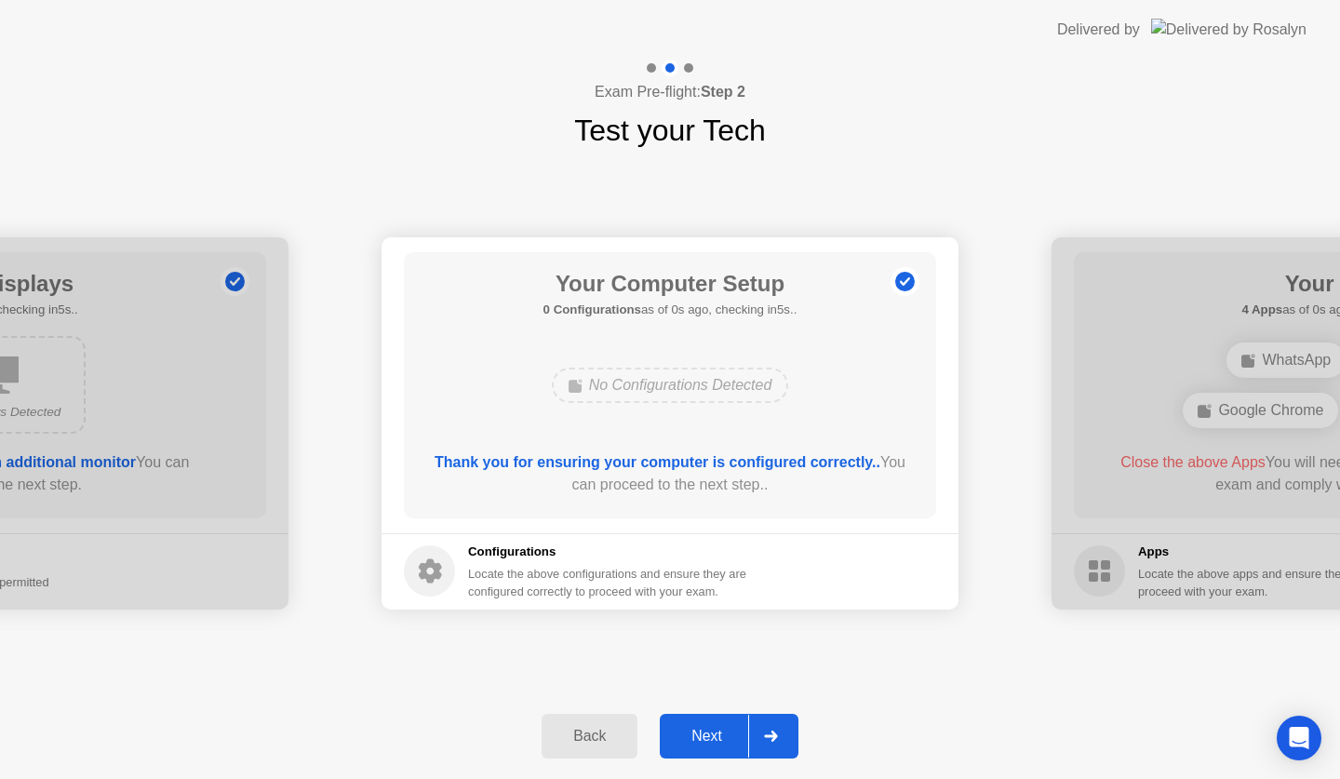
click at [724, 738] on div "Next" at bounding box center [706, 735] width 83 height 17
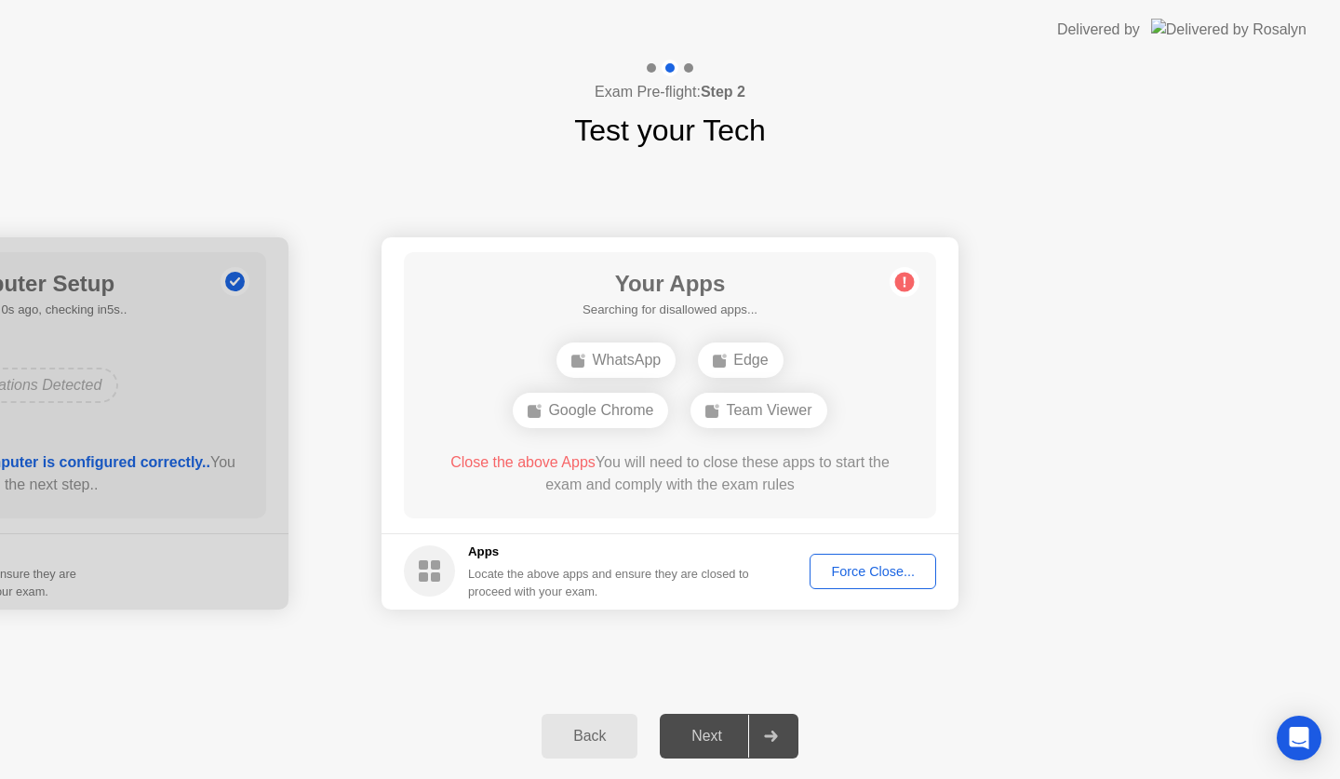
click at [857, 566] on div "Force Close..." at bounding box center [872, 571] width 113 height 15
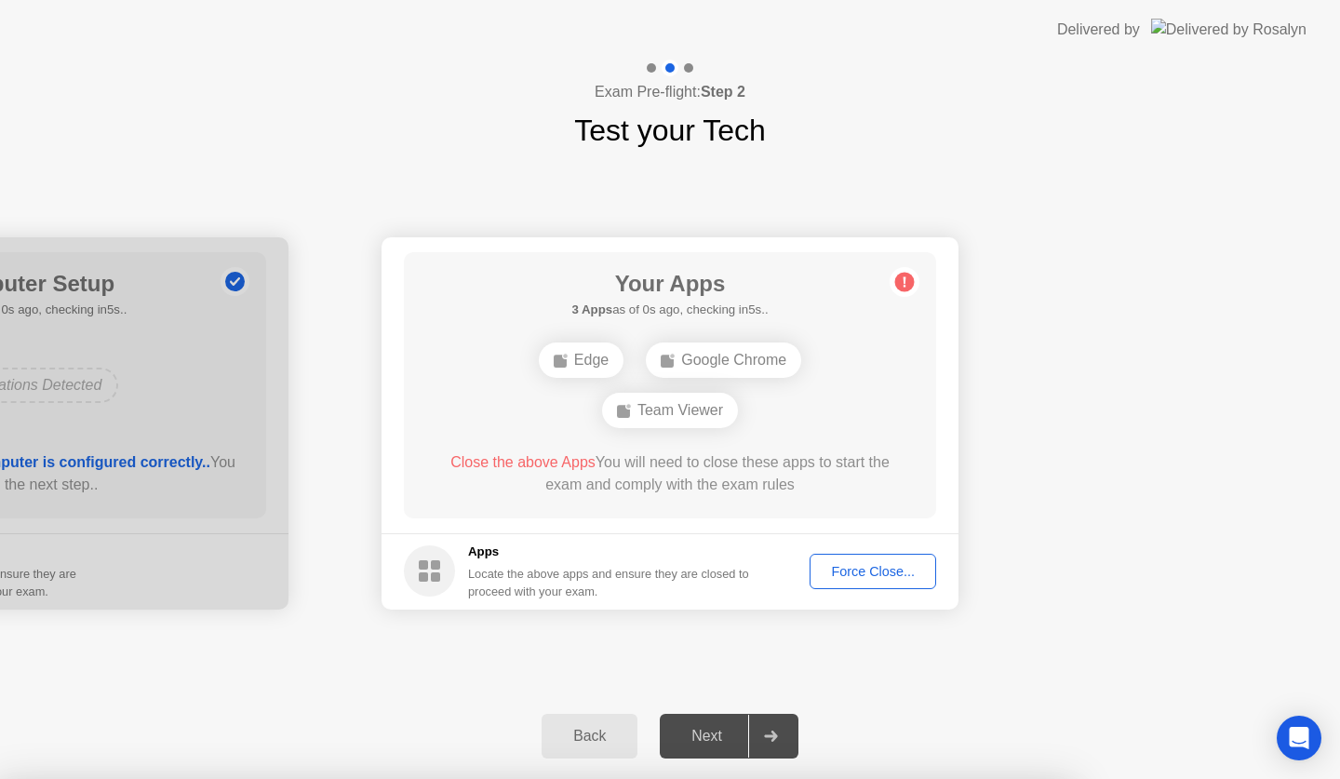
click at [607, 736] on div "Back" at bounding box center [589, 735] width 85 height 17
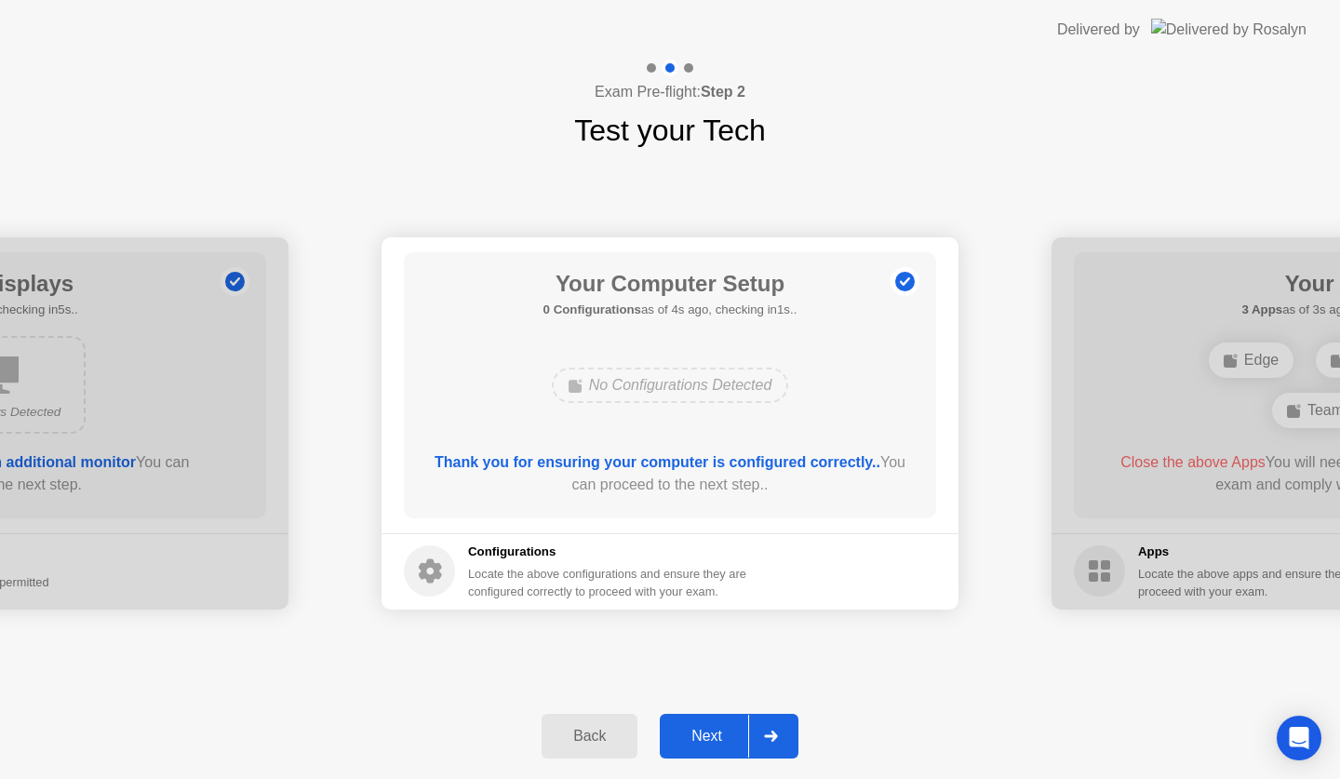
drag, startPoint x: 776, startPoint y: 741, endPoint x: 759, endPoint y: 742, distance: 16.8
click at [755, 743] on div at bounding box center [770, 735] width 45 height 43
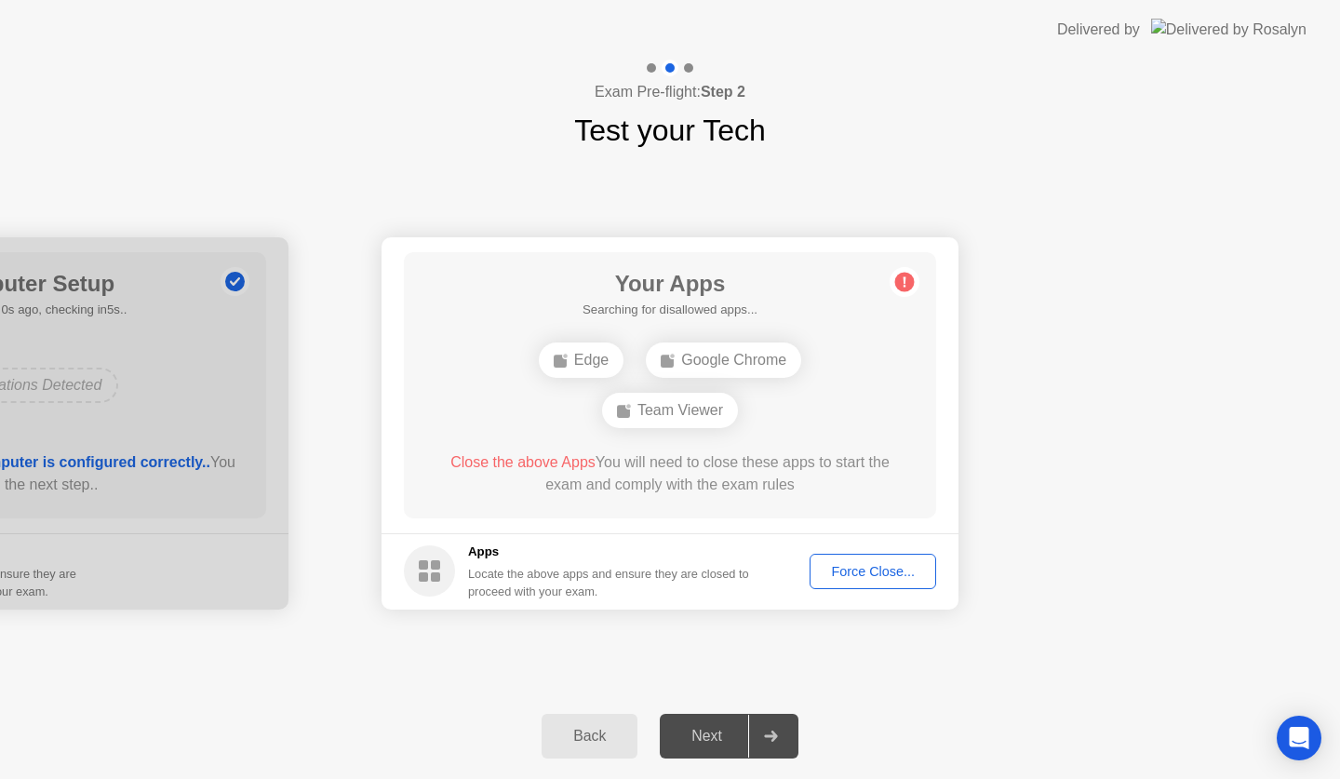
click at [907, 282] on circle at bounding box center [905, 282] width 20 height 20
